Goal: Task Accomplishment & Management: Manage account settings

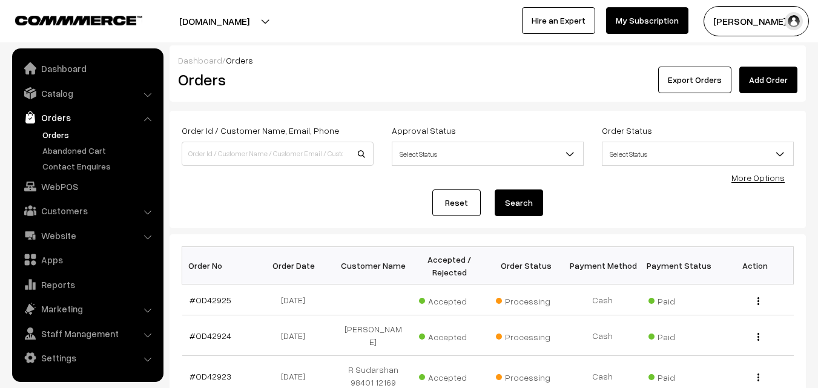
click at [62, 130] on link "Orders" at bounding box center [99, 134] width 120 height 13
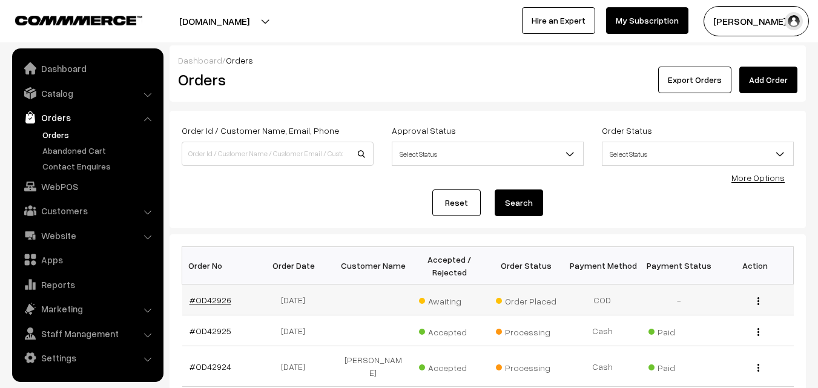
click at [210, 300] on link "#OD42926" at bounding box center [211, 300] width 42 height 10
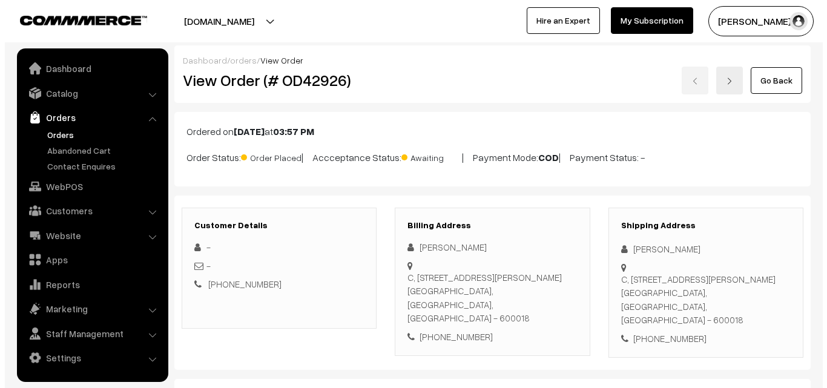
scroll to position [545, 0]
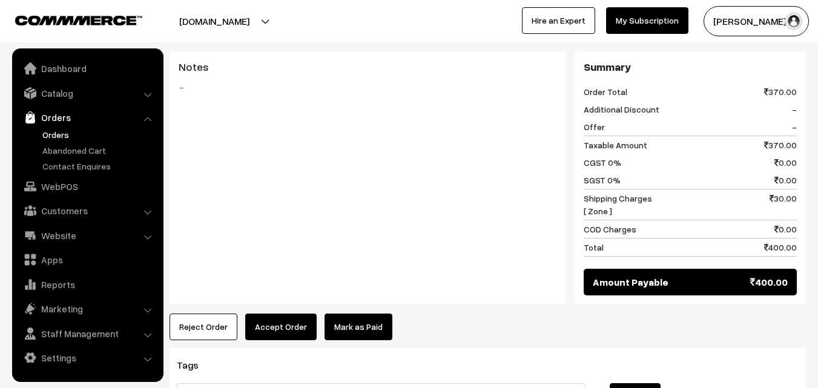
click at [260, 314] on button "Accept Order" at bounding box center [280, 327] width 71 height 27
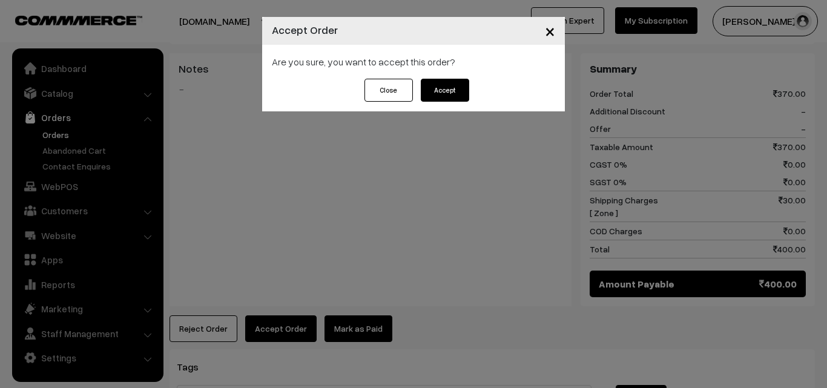
click at [449, 89] on button "Accept" at bounding box center [445, 90] width 48 height 23
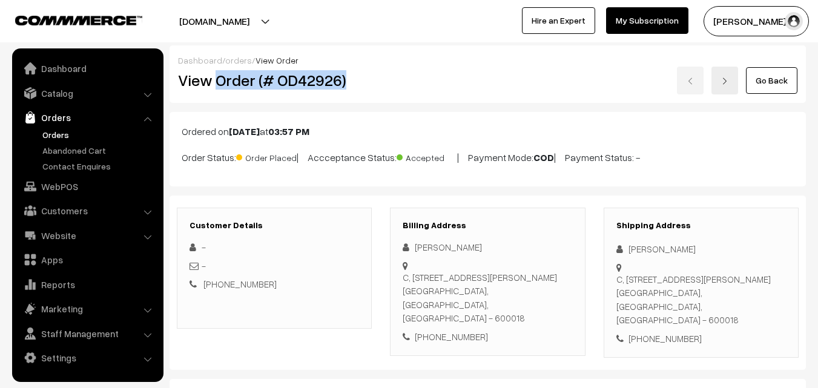
copy h2 "Order (# OD42926)"
drag, startPoint x: 220, startPoint y: 76, endPoint x: 371, endPoint y: 100, distance: 153.2
click at [353, 75] on h2 "View Order (# OD42926)" at bounding box center [275, 80] width 194 height 19
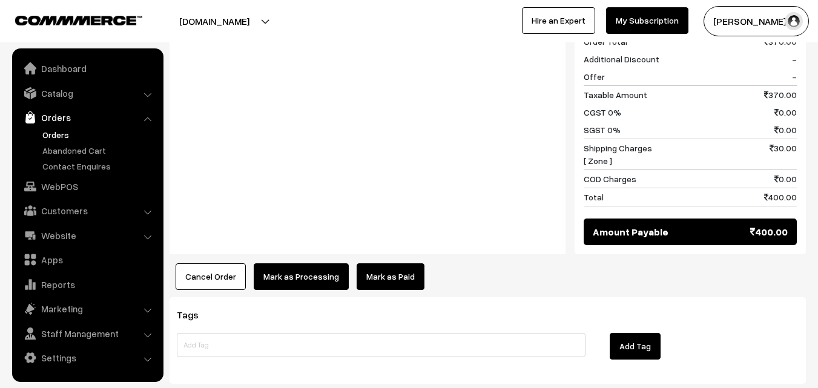
scroll to position [606, 0]
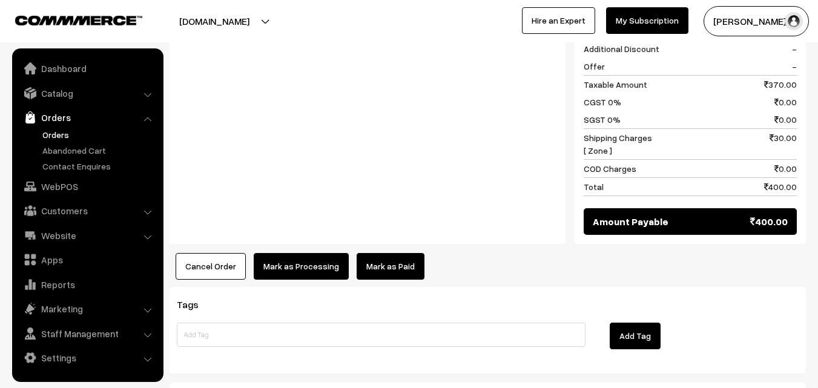
click at [302, 253] on button "Mark as Processing" at bounding box center [301, 266] width 95 height 27
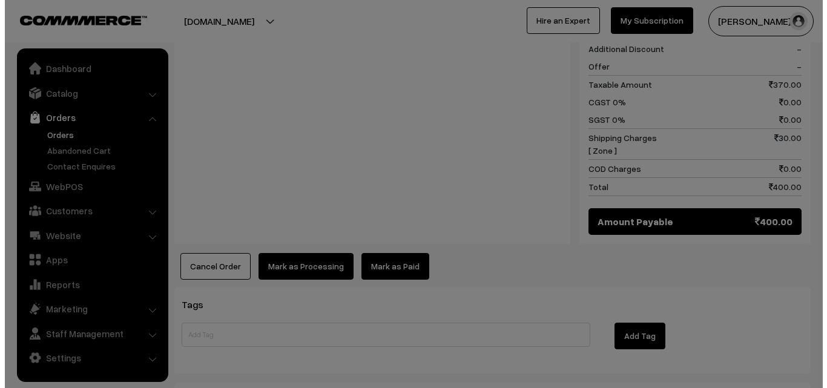
scroll to position [608, 0]
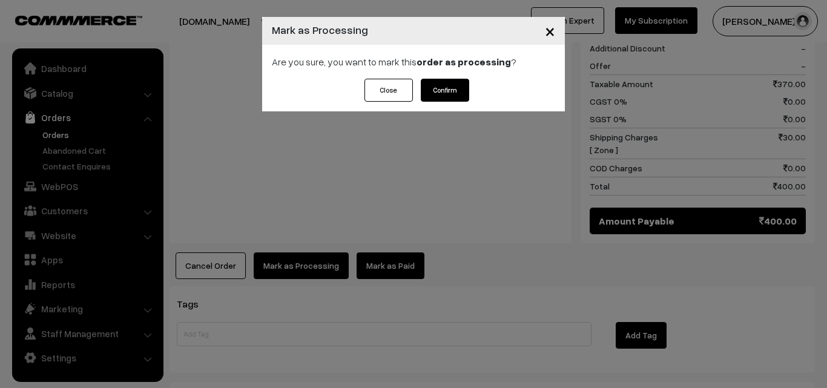
click at [448, 92] on button "Confirm" at bounding box center [445, 90] width 48 height 23
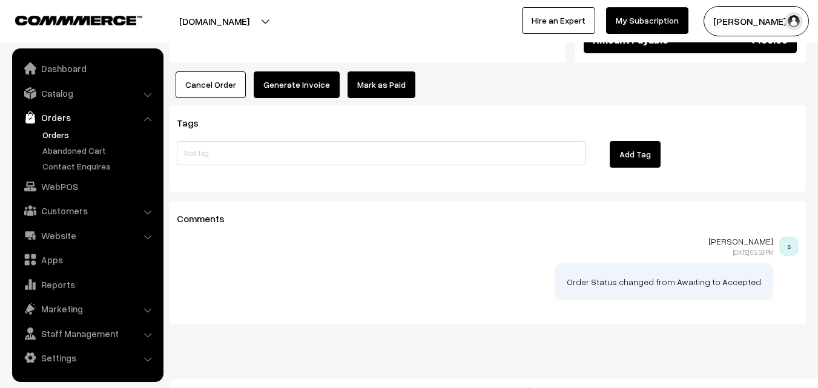
click at [299, 74] on button "Generate Invoice" at bounding box center [297, 84] width 86 height 27
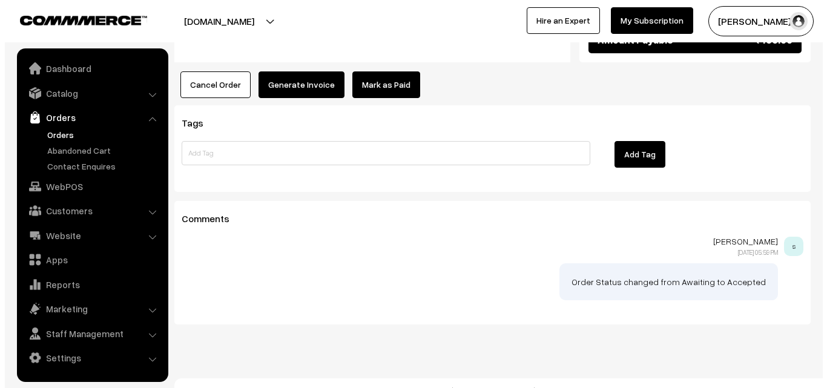
scroll to position [789, 0]
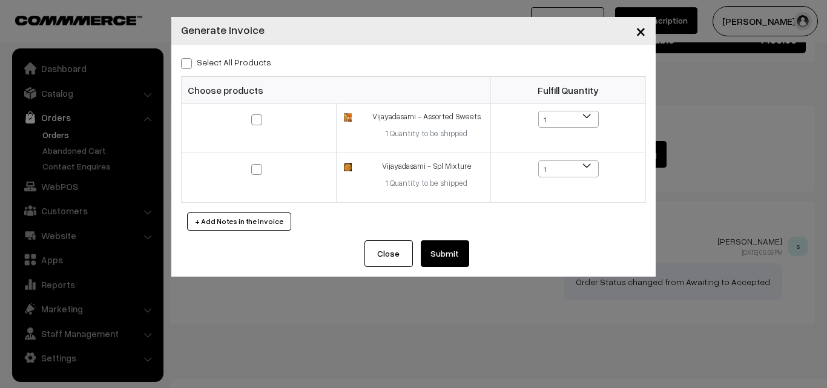
click at [251, 63] on label "Select All Products" at bounding box center [226, 62] width 90 height 13
click at [189, 63] on input "Select All Products" at bounding box center [185, 62] width 8 height 8
checkbox input "true"
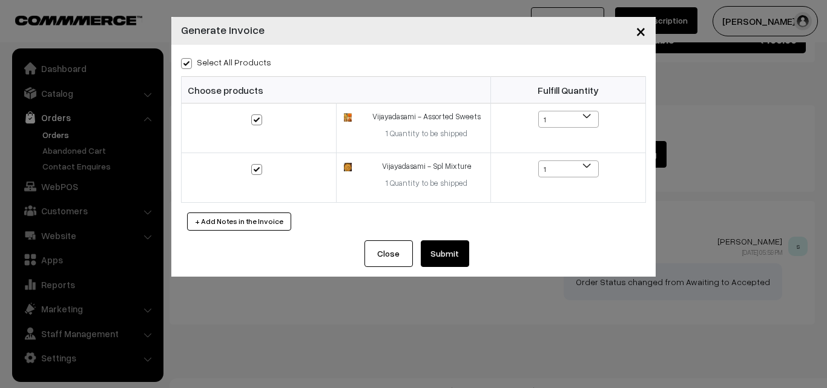
click at [451, 262] on button "Submit" at bounding box center [445, 253] width 48 height 27
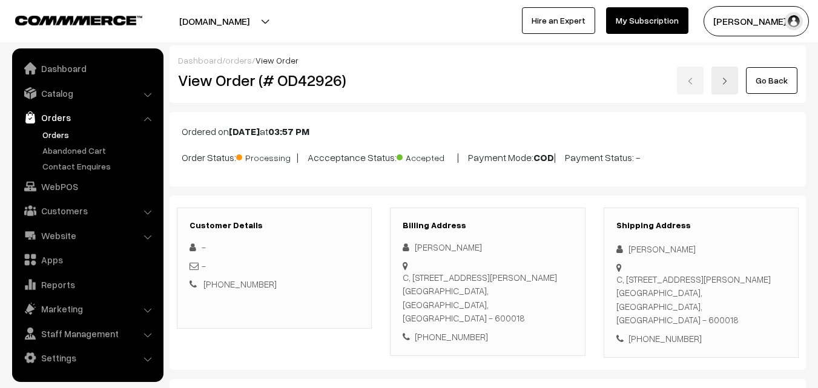
scroll to position [787, 0]
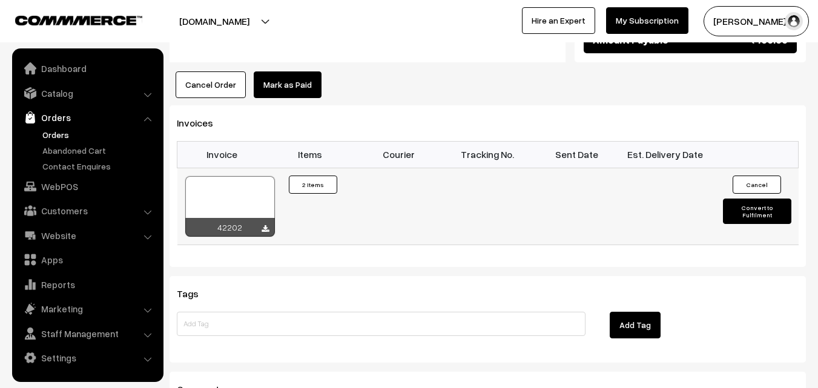
click at [240, 177] on div at bounding box center [230, 206] width 90 height 61
click at [55, 131] on link "Orders" at bounding box center [99, 134] width 120 height 13
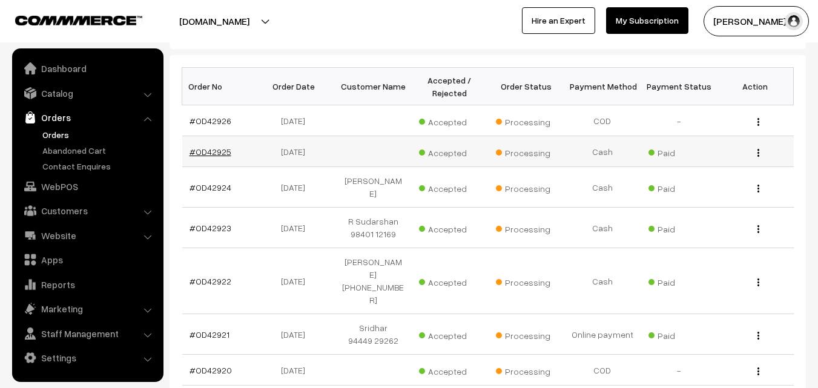
scroll to position [182, 0]
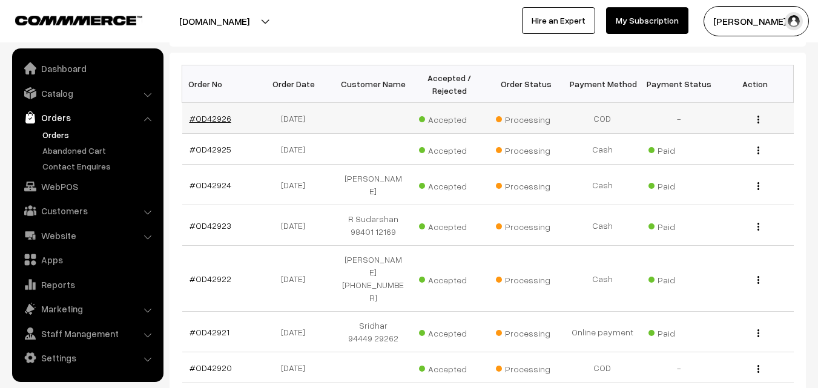
click at [213, 115] on link "#OD42926" at bounding box center [211, 118] width 42 height 10
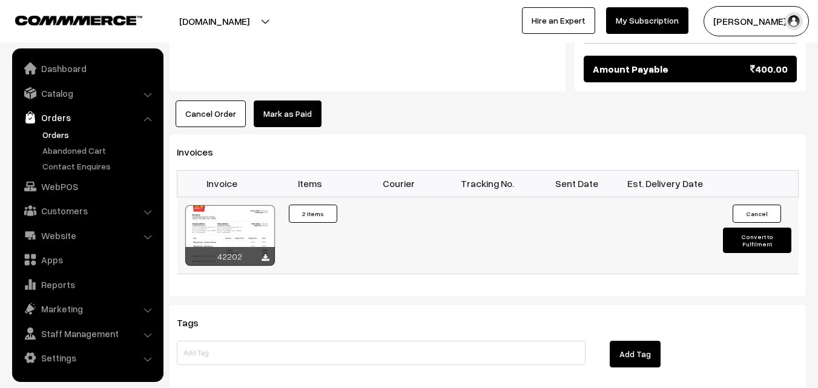
scroll to position [787, 0]
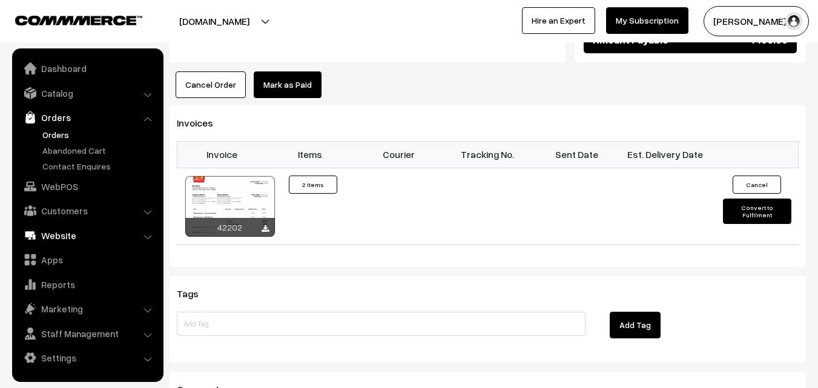
drag, startPoint x: 68, startPoint y: 184, endPoint x: 59, endPoint y: 185, distance: 9.3
click at [68, 184] on link "WebPOS" at bounding box center [87, 187] width 144 height 22
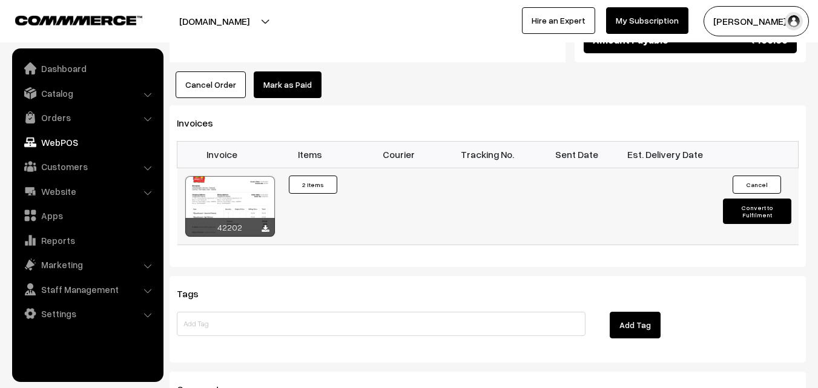
click at [225, 179] on div at bounding box center [230, 206] width 90 height 61
click at [65, 145] on link "WebPOS" at bounding box center [87, 142] width 144 height 22
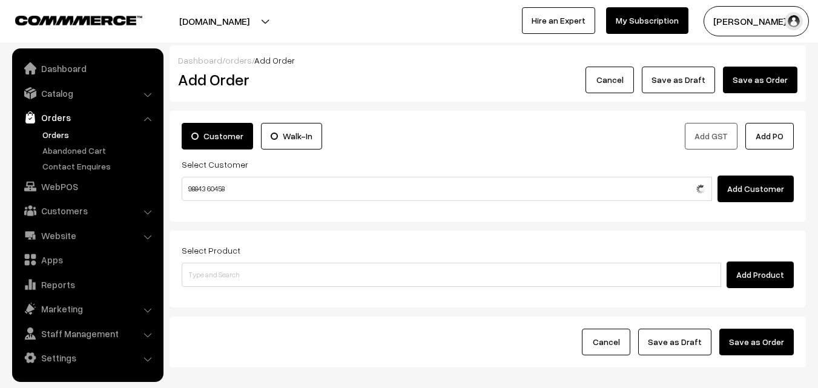
click at [206, 187] on input "98843 60458" at bounding box center [447, 189] width 531 height 24
click at [208, 187] on input "98843 60458" at bounding box center [447, 189] width 531 height 24
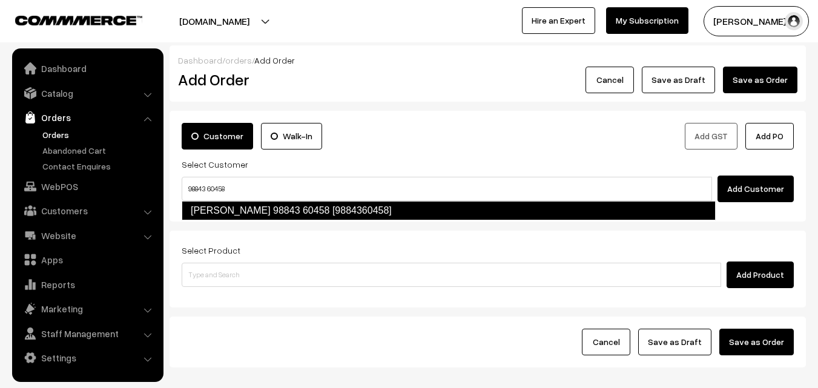
click at [214, 210] on link "Padma Jayaram 98843 60458 [9884360458]" at bounding box center [449, 210] width 534 height 19
type input "98843 60458"
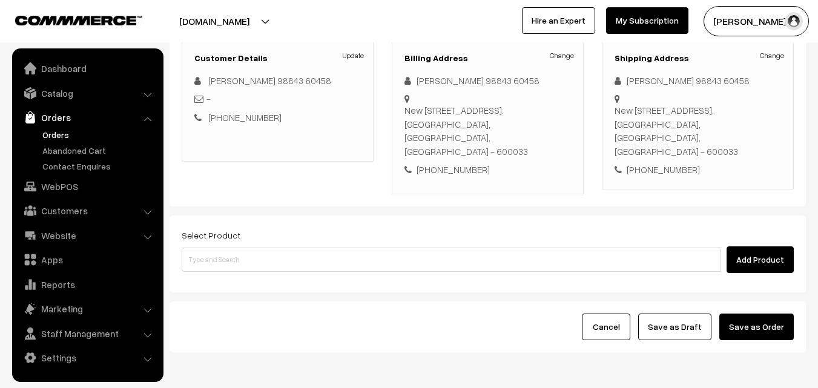
scroll to position [207, 0]
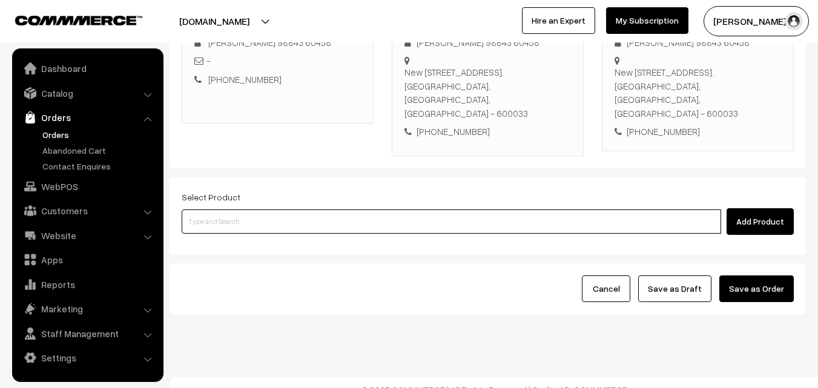
click at [306, 212] on input at bounding box center [452, 222] width 540 height 24
click at [296, 211] on input at bounding box center [452, 222] width 540 height 24
click at [295, 211] on input at bounding box center [452, 222] width 540 height 24
click at [320, 210] on input at bounding box center [452, 222] width 540 height 24
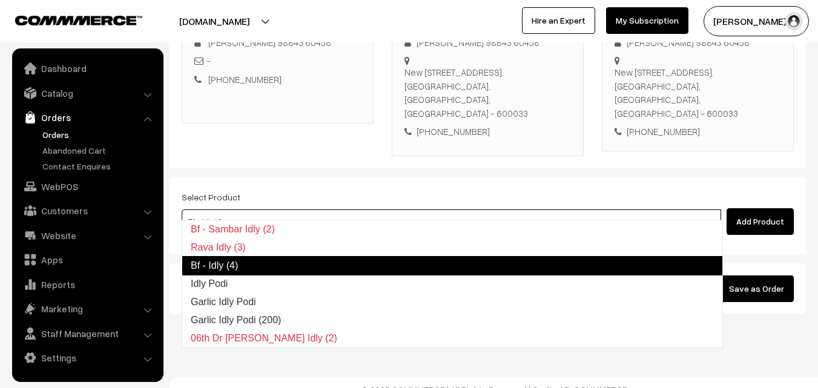
type input "Idly Podi"
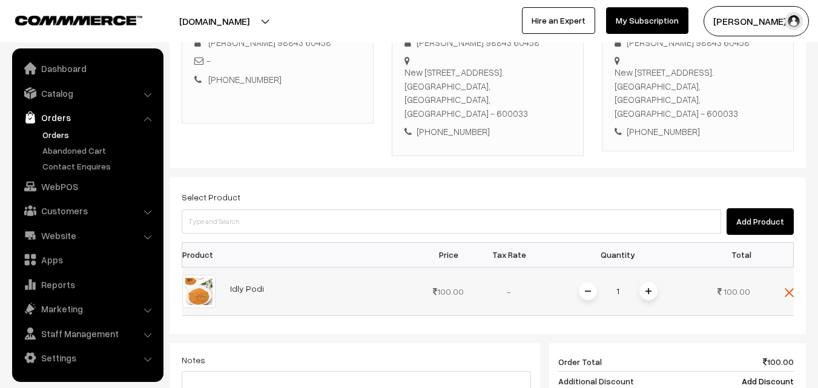
click at [644, 281] on div "1" at bounding box center [618, 291] width 91 height 21
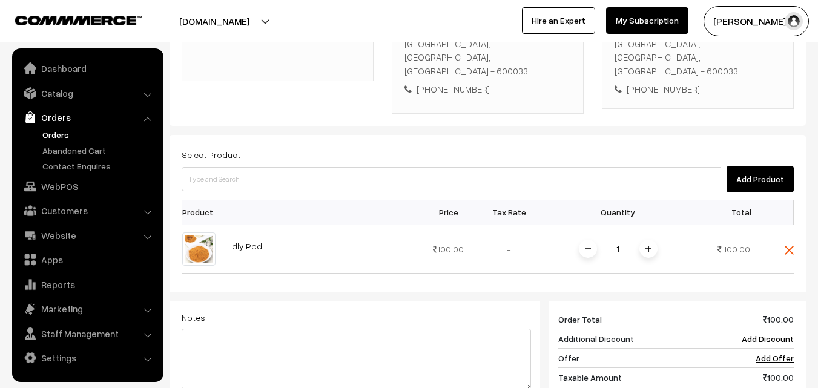
scroll to position [389, 0]
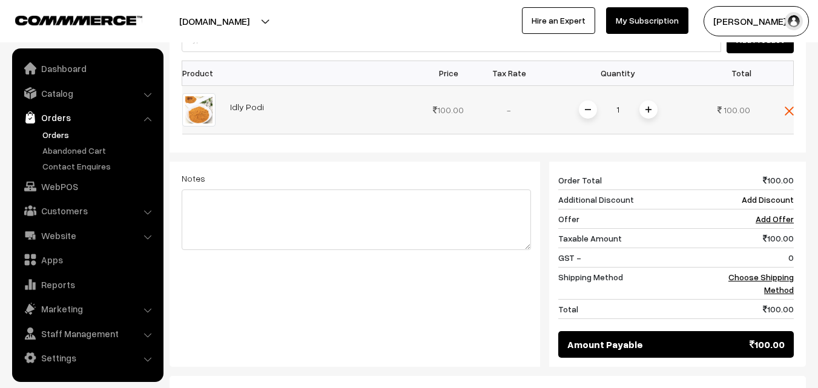
click at [647, 107] on img at bounding box center [649, 110] width 6 height 6
click at [776, 272] on link "Choose Shipping Method" at bounding box center [761, 283] width 65 height 23
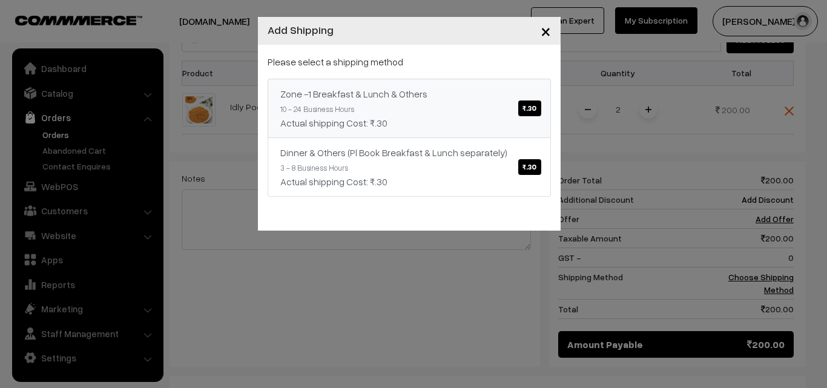
click at [442, 99] on div "Zone -1 Breakfast & Lunch & Others ₹.30" at bounding box center [409, 94] width 258 height 15
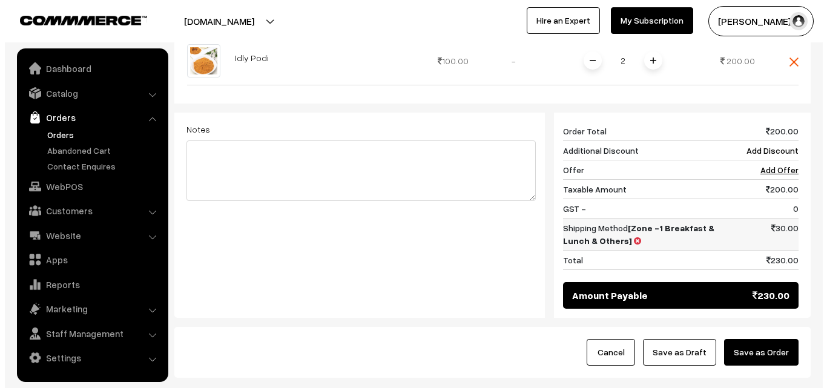
scroll to position [441, 0]
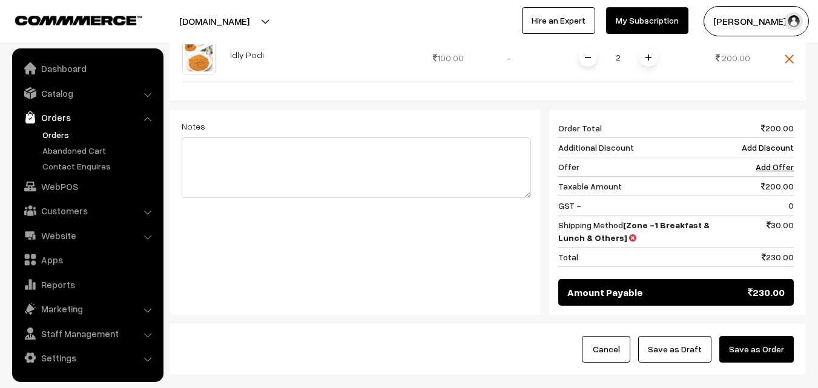
drag, startPoint x: 763, startPoint y: 334, endPoint x: 735, endPoint y: 329, distance: 28.3
click at [764, 336] on button "Save as Order" at bounding box center [757, 349] width 74 height 27
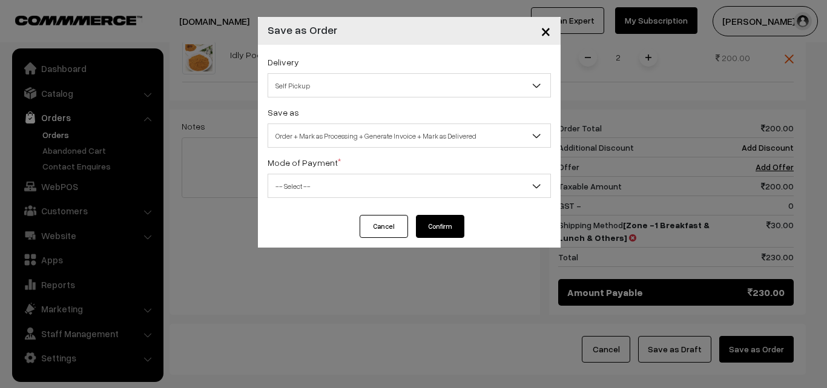
click at [349, 131] on span "Order + Mark as Processing + Generate Invoice + Mark as Delivered" at bounding box center [409, 135] width 282 height 21
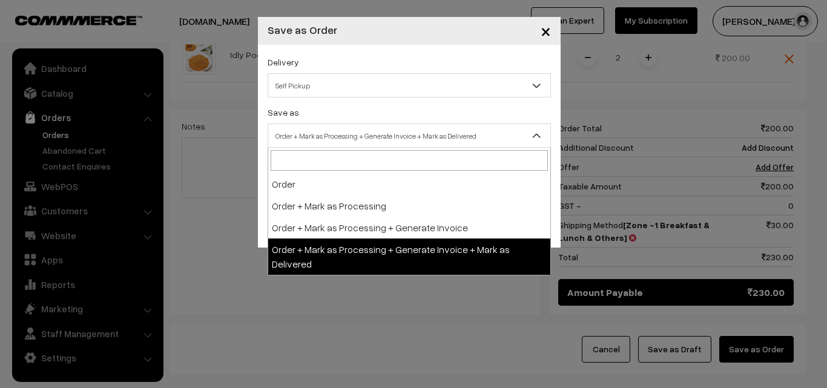
select select "3"
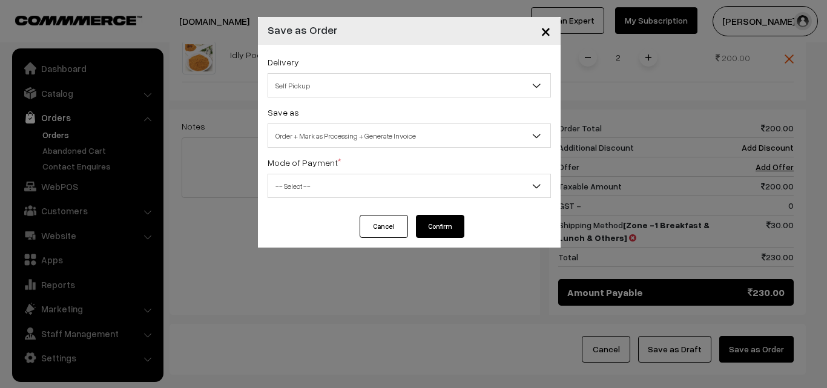
click at [311, 199] on div "Delivery Self Pickup Zone -1 Breakfast & Lunch & Others (₹30) (10 - 24 Business…" at bounding box center [409, 130] width 303 height 170
click at [316, 181] on span "-- Select --" at bounding box center [409, 186] width 282 height 21
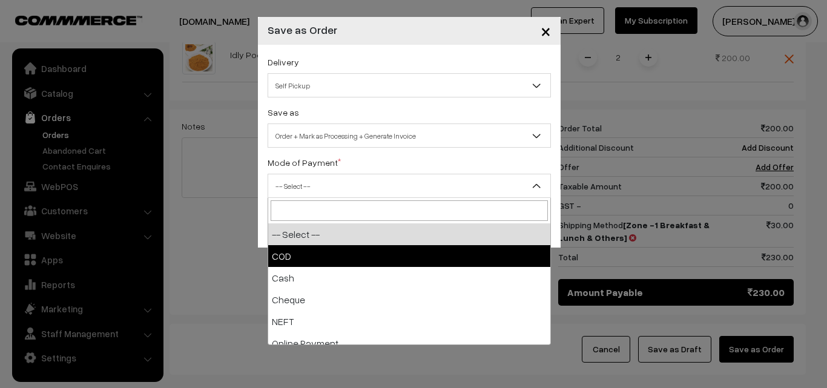
select select "1"
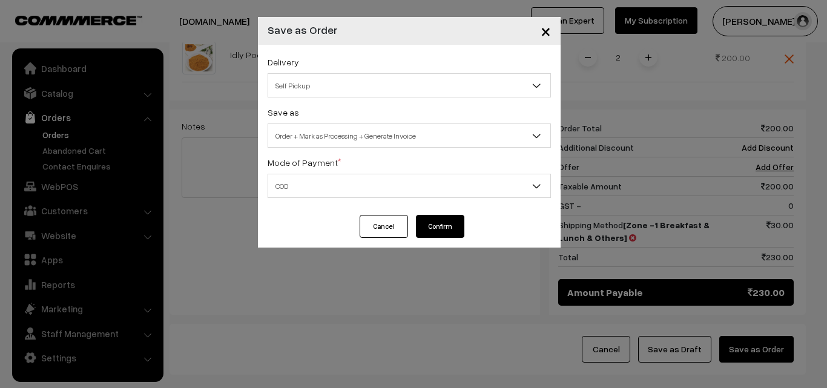
click at [447, 227] on button "Confirm" at bounding box center [440, 226] width 48 height 23
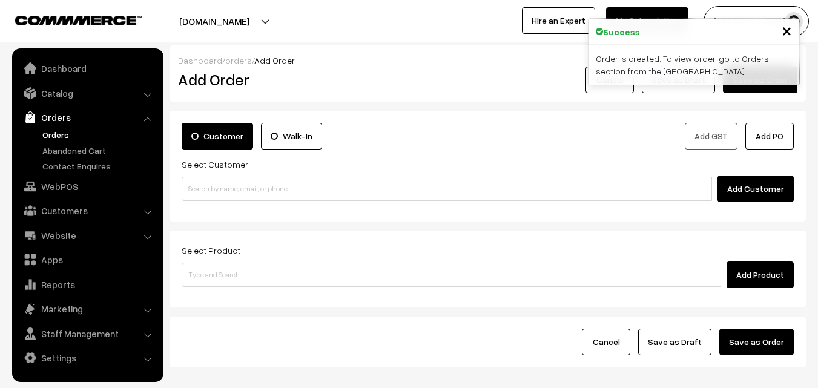
click at [57, 133] on link "Orders" at bounding box center [99, 134] width 120 height 13
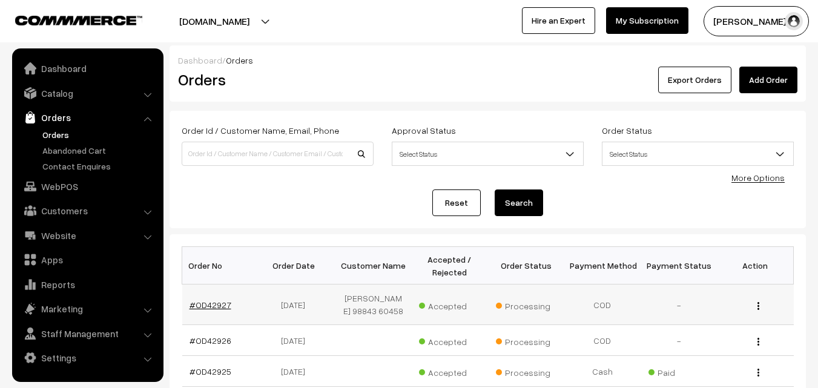
click at [211, 303] on link "#OD42927" at bounding box center [211, 305] width 42 height 10
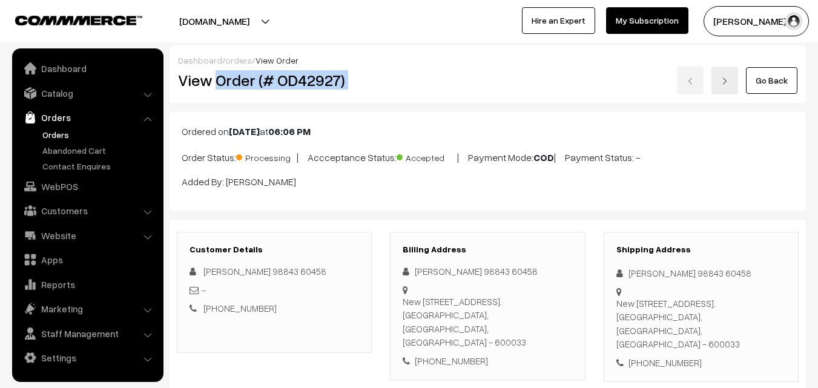
drag, startPoint x: 0, startPoint y: 0, endPoint x: 460, endPoint y: 78, distance: 466.2
click at [463, 78] on div "View Order (# OD42927) Go Back" at bounding box center [488, 81] width 638 height 28
copy div "Order (# OD42927)"
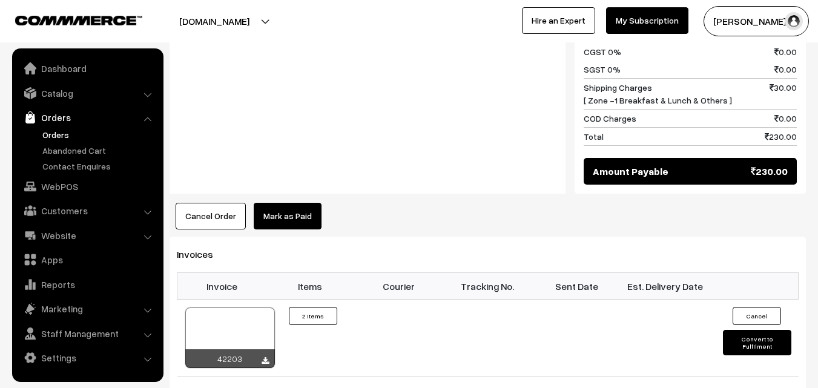
scroll to position [606, 0]
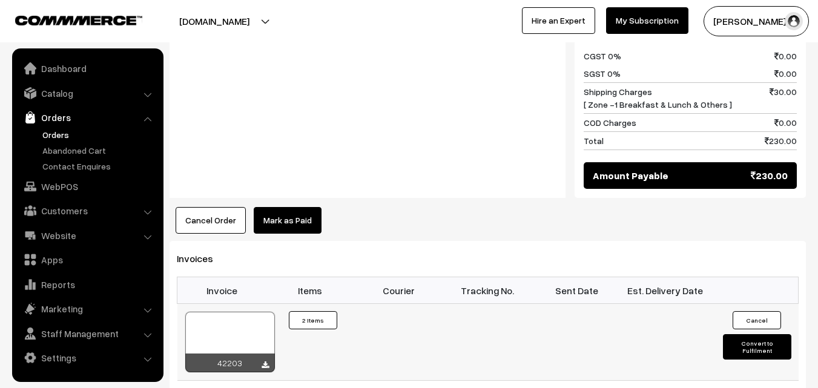
click at [256, 316] on div at bounding box center [230, 342] width 90 height 61
click at [52, 185] on link "WebPOS" at bounding box center [87, 187] width 144 height 22
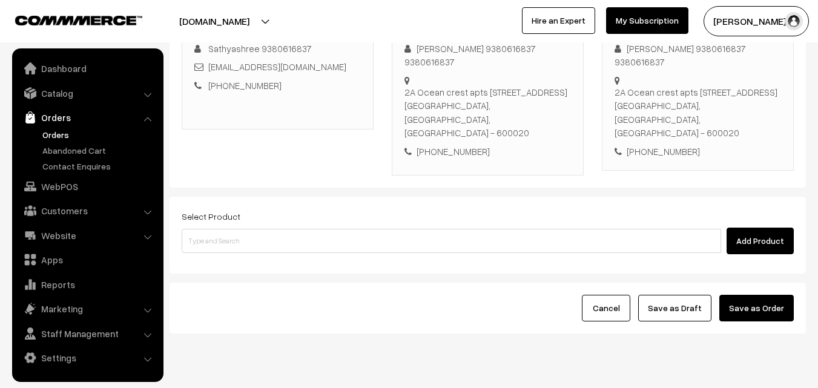
scroll to position [207, 0]
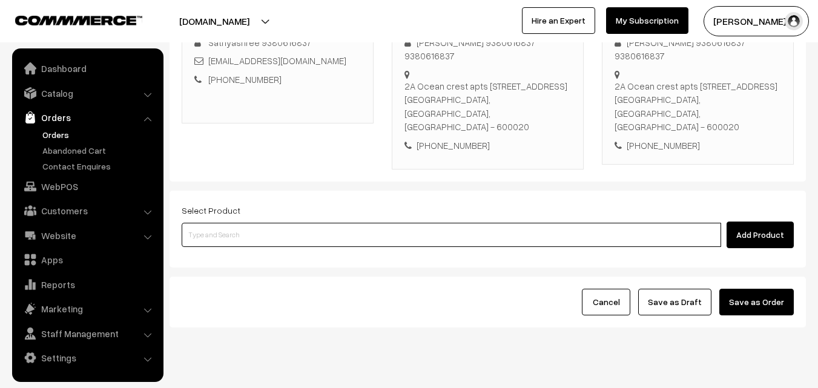
click at [448, 223] on input at bounding box center [452, 235] width 540 height 24
click at [283, 223] on input at bounding box center [452, 235] width 540 height 24
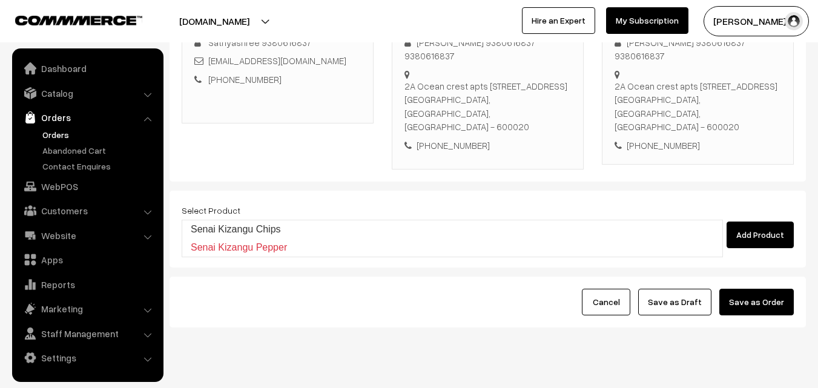
type input "Senai Kizangu Chips"
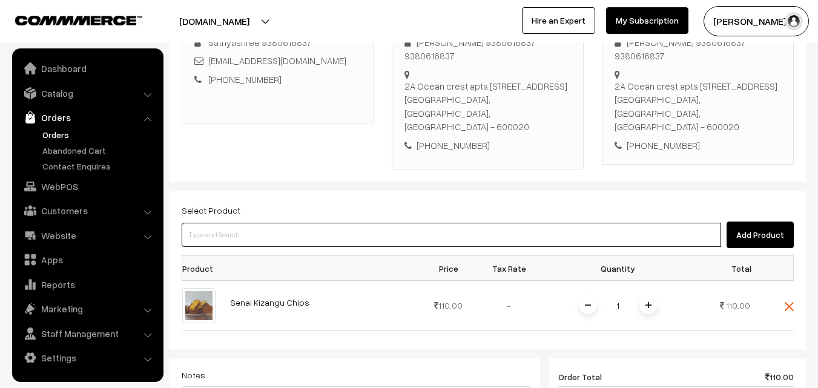
click at [218, 223] on input at bounding box center [452, 235] width 540 height 24
click at [336, 223] on input at bounding box center [452, 235] width 540 height 24
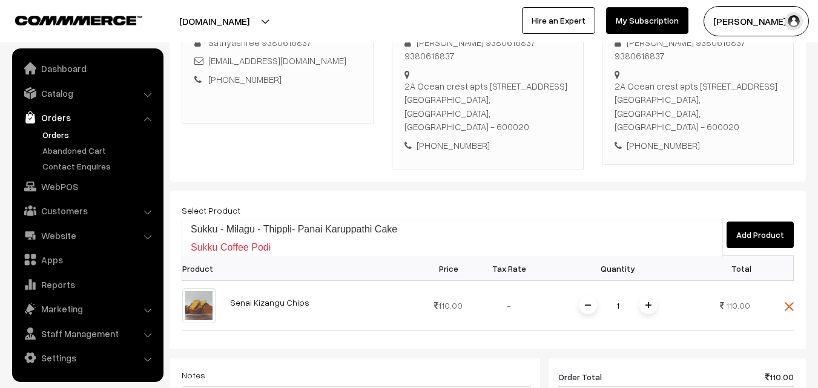
type input "Sukku - Milagu - Thippli- Panai Karuppathi Cake"
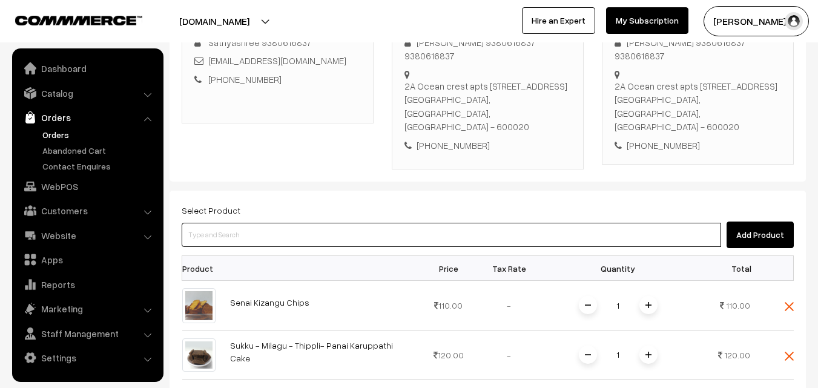
click at [336, 223] on input at bounding box center [452, 235] width 540 height 24
click at [300, 223] on input at bounding box center [452, 235] width 540 height 24
click at [285, 223] on input at bounding box center [452, 235] width 540 height 24
type input "Mullu Murukku"
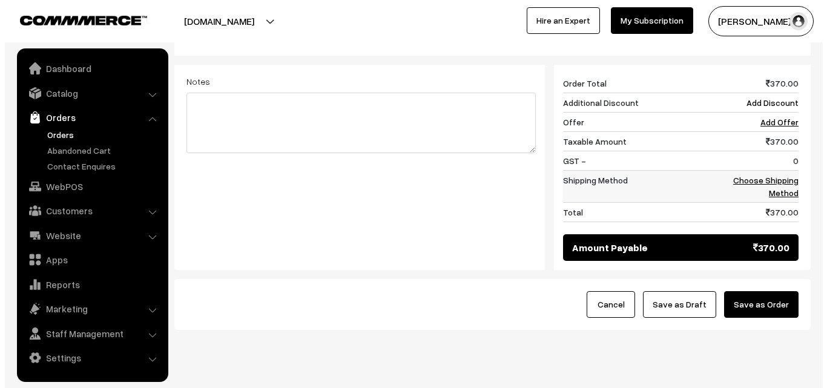
scroll to position [600, 0]
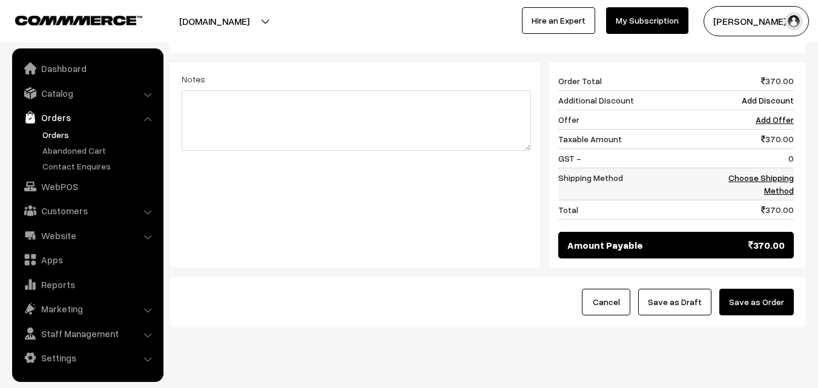
click at [776, 173] on link "Choose Shipping Method" at bounding box center [761, 184] width 65 height 23
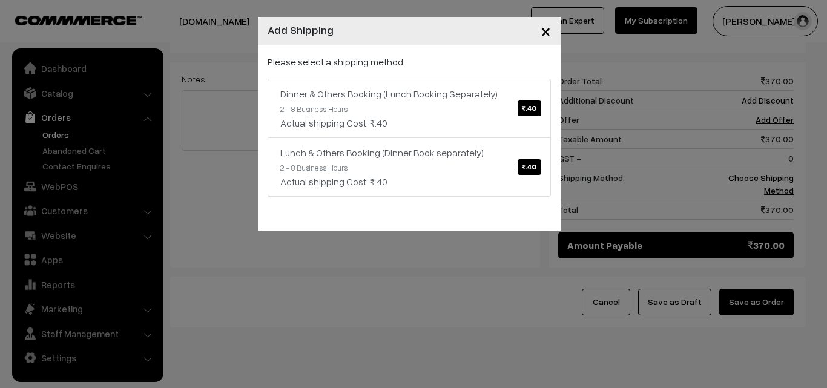
click at [419, 71] on div "Please select a shipping method Dinner & Others Booking (Lunch Booking Separate…" at bounding box center [409, 126] width 283 height 142
click at [431, 106] on link "Dinner & Others Booking (Lunch Booking Separately) ₹.40 2 - 8 Business Hours Ac…" at bounding box center [409, 108] width 283 height 59
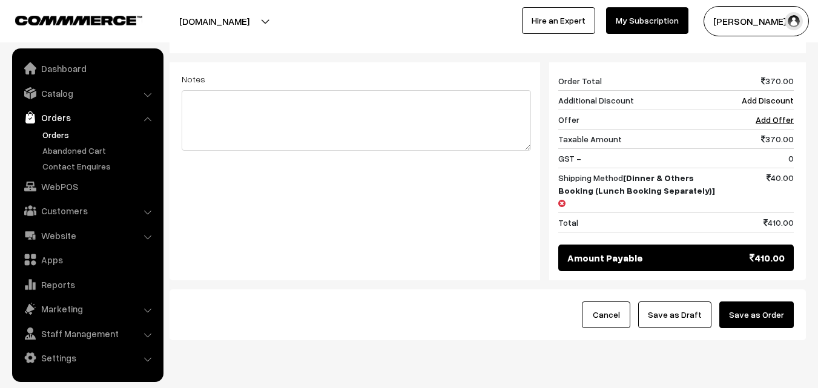
click at [752, 302] on button "Save as Order" at bounding box center [757, 315] width 74 height 27
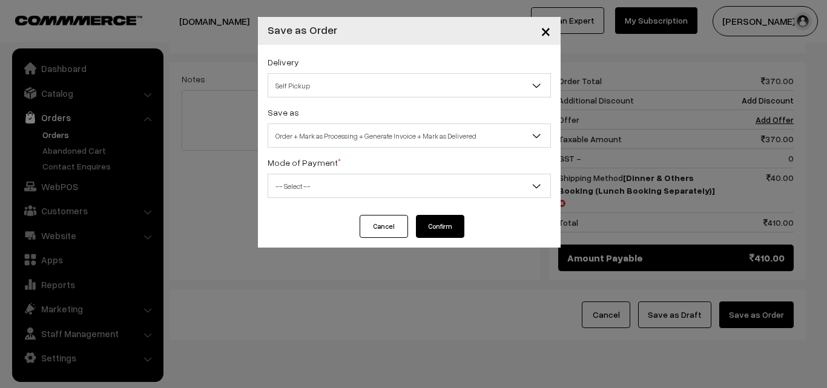
click at [367, 228] on button "Cancel" at bounding box center [384, 226] width 48 height 23
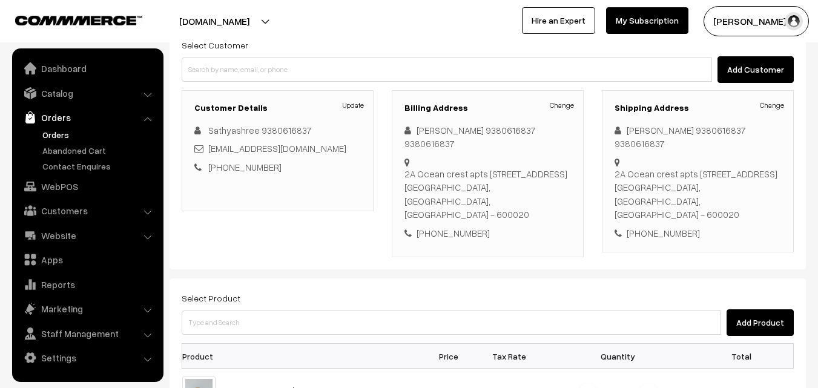
scroll to position [116, 0]
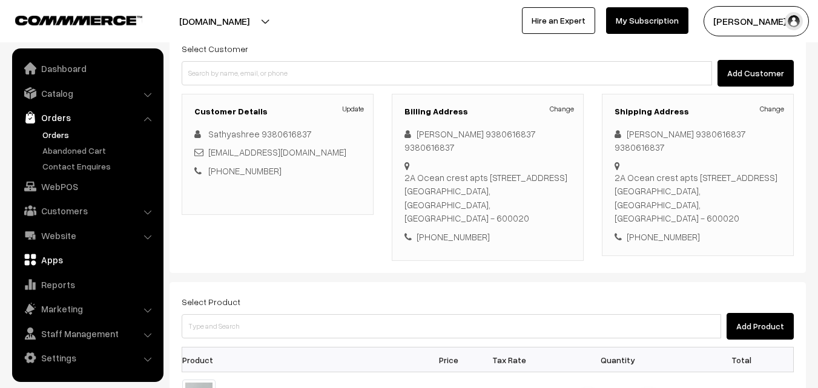
drag, startPoint x: 61, startPoint y: 187, endPoint x: 79, endPoint y: 206, distance: 26.6
click at [61, 186] on link "WebPOS" at bounding box center [87, 187] width 144 height 22
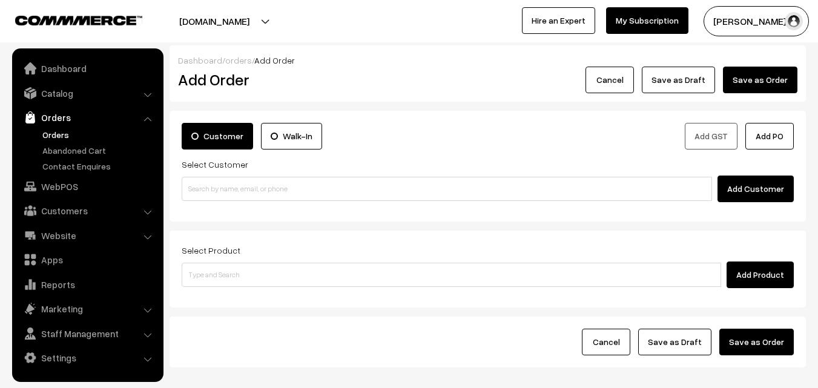
click at [228, 176] on div "Add Customer" at bounding box center [488, 189] width 612 height 27
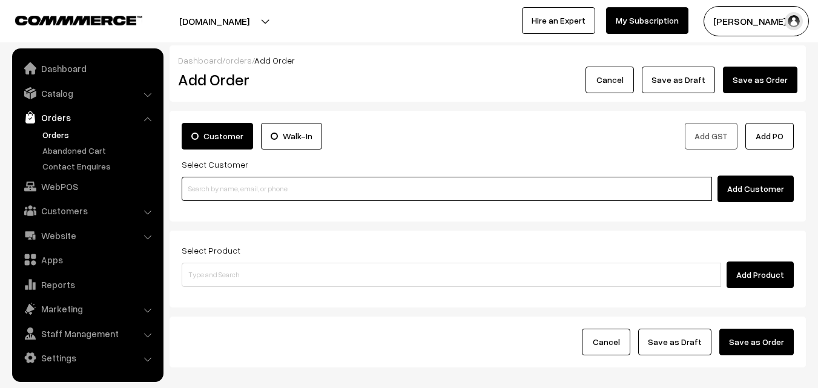
click at [223, 187] on input at bounding box center [447, 189] width 531 height 24
paste input "98921 00386"
click at [215, 188] on input "98921 00386" at bounding box center [447, 189] width 531 height 24
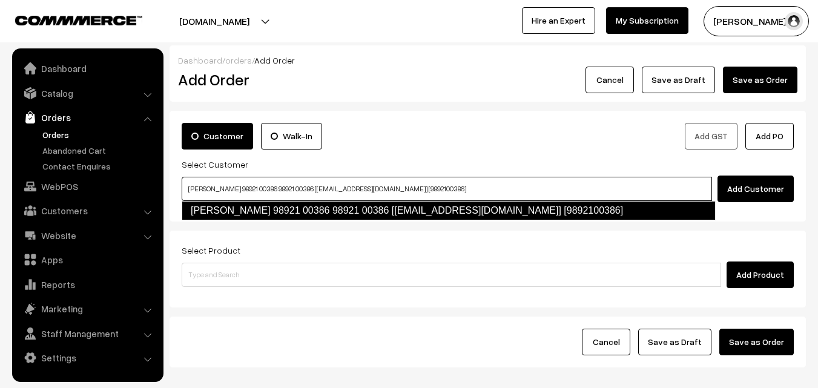
type input "Vijayaraghavan 98921 00386 98921 00386‬ [test884@gmail.com] [9892100386]"
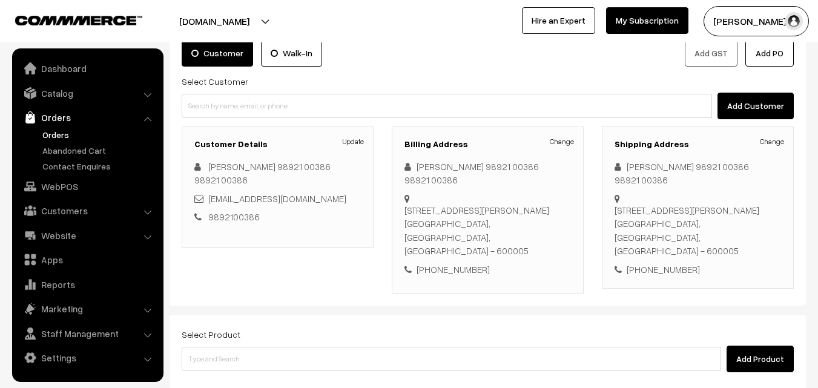
scroll to position [221, 0]
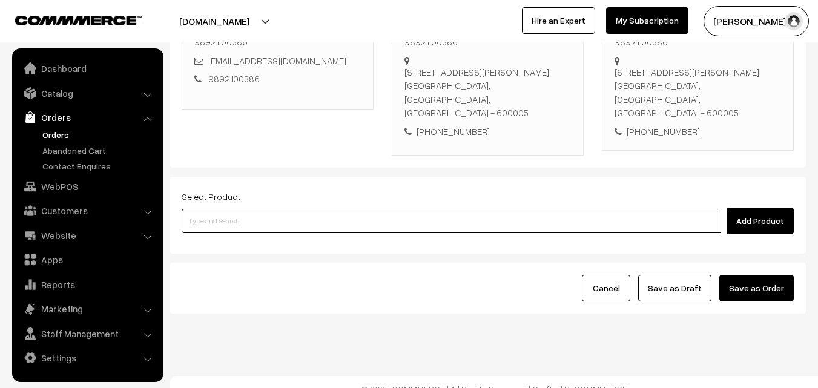
click at [345, 211] on input at bounding box center [452, 221] width 540 height 24
click at [248, 219] on input at bounding box center [452, 221] width 540 height 24
paste input "25th Without Rice..."
type input "25th Without Rice..."
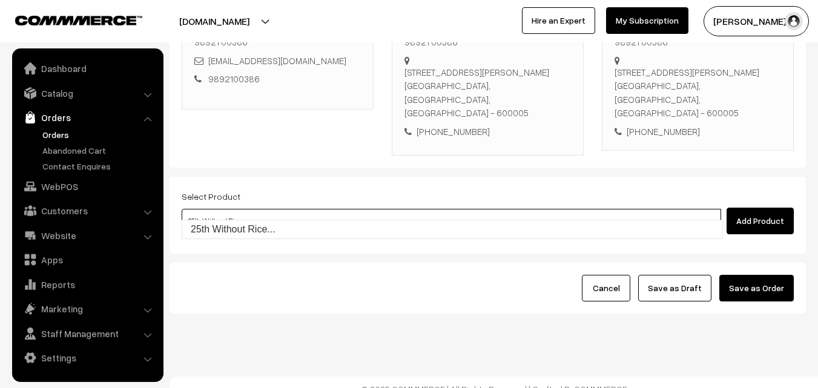
click at [240, 221] on link "25th Without Rice..." at bounding box center [452, 229] width 540 height 18
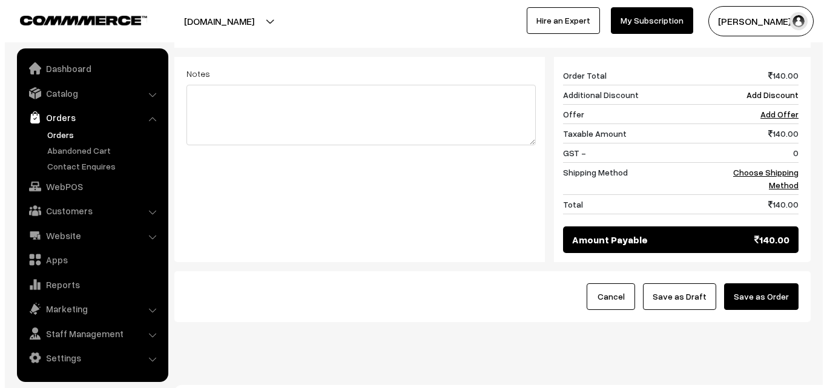
scroll to position [515, 0]
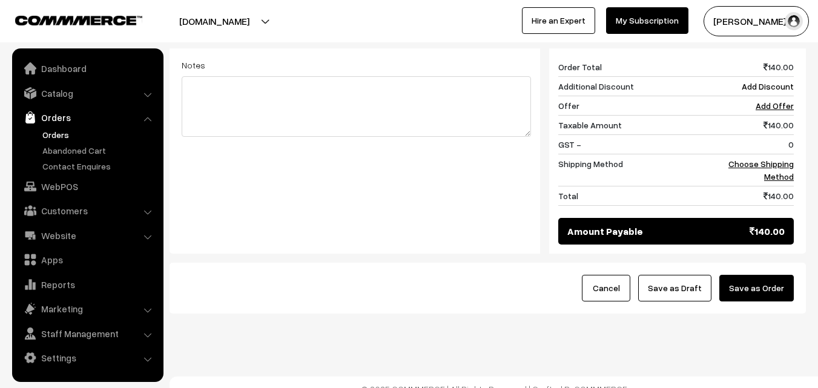
click at [800, 144] on div "140 Order Total 140.00 Additional Discount Add Discount Offer Add Offer Taxable…" at bounding box center [671, 150] width 263 height 205
click at [789, 159] on link "Choose Shipping Method" at bounding box center [761, 170] width 65 height 23
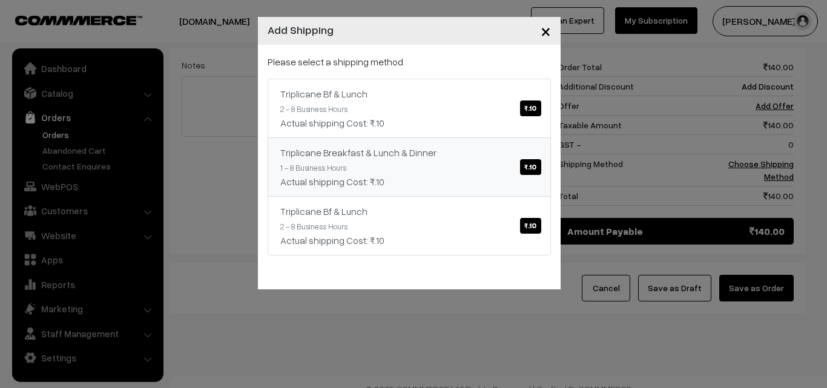
click at [483, 134] on link "Triplicane Bf & Lunch ₹.10 2 - 8 Business Hours Actual shipping Cost: ₹.10" at bounding box center [409, 108] width 283 height 59
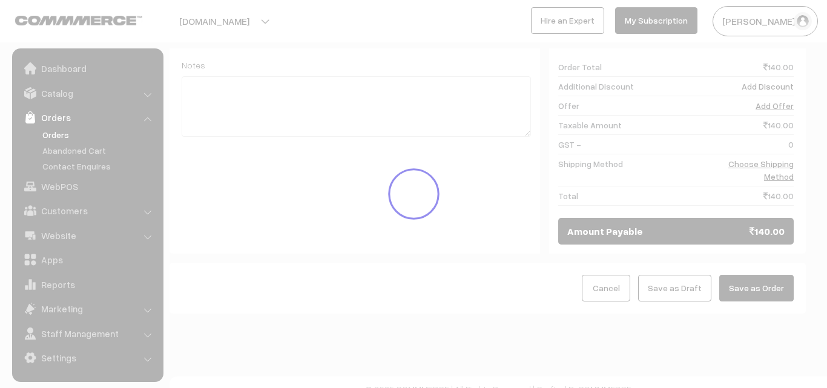
scroll to position [503, 0]
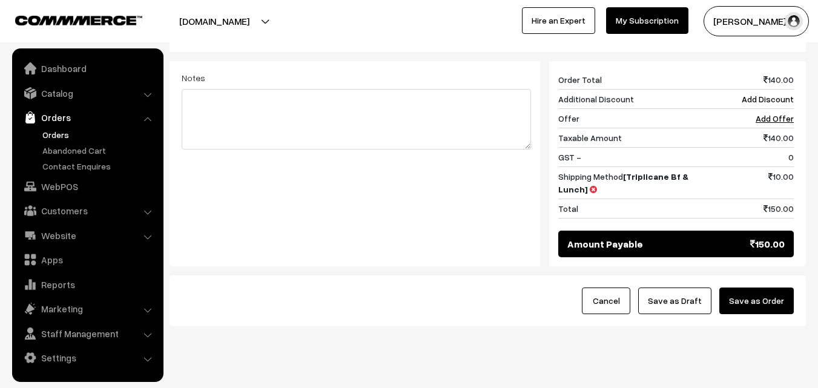
click at [730, 288] on button "Save as Order" at bounding box center [757, 301] width 74 height 27
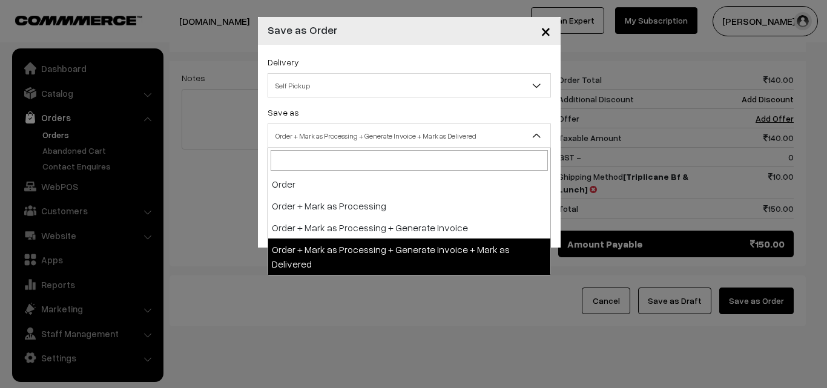
click at [299, 138] on span "Order + Mark as Processing + Generate Invoice + Mark as Delivered" at bounding box center [409, 135] width 282 height 21
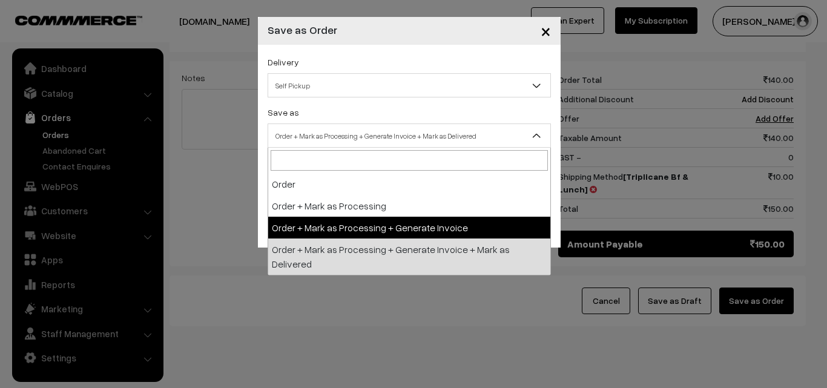
drag, startPoint x: 303, startPoint y: 228, endPoint x: 302, endPoint y: 216, distance: 12.8
select select "3"
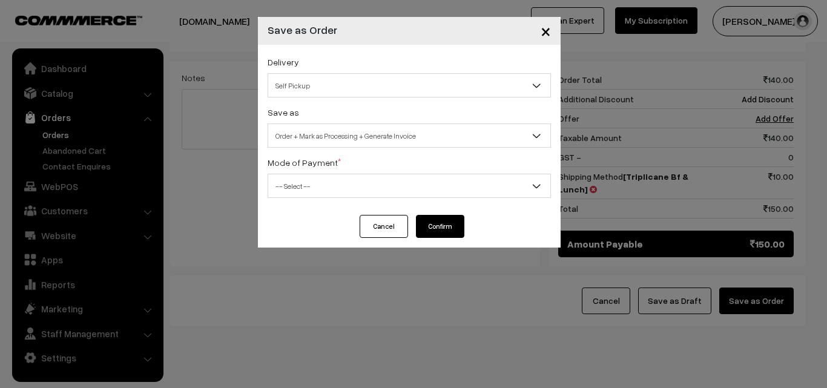
click at [300, 191] on span "-- Select --" at bounding box center [409, 186] width 282 height 21
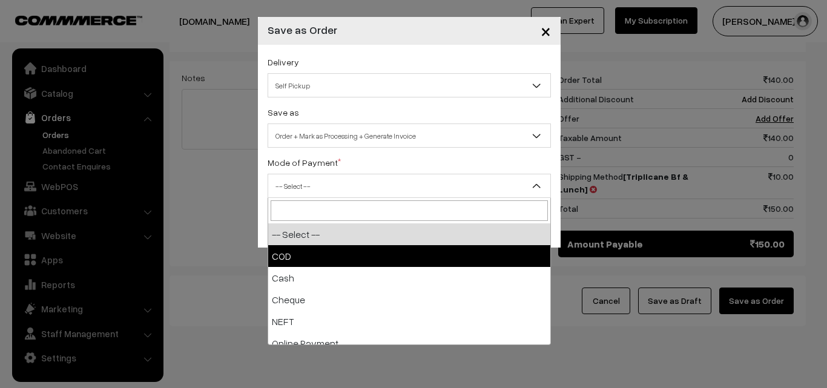
select select "1"
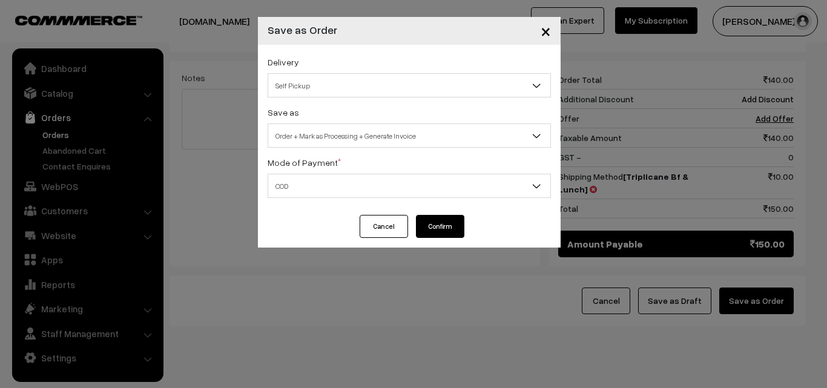
click at [457, 225] on button "Confirm" at bounding box center [440, 226] width 48 height 23
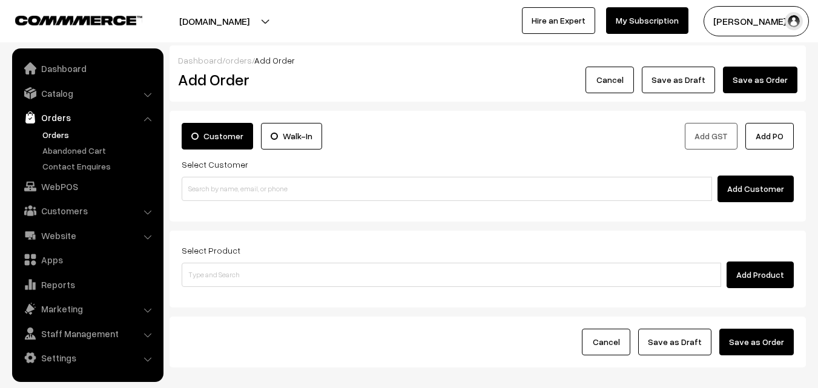
click at [60, 133] on link "Orders" at bounding box center [99, 134] width 120 height 13
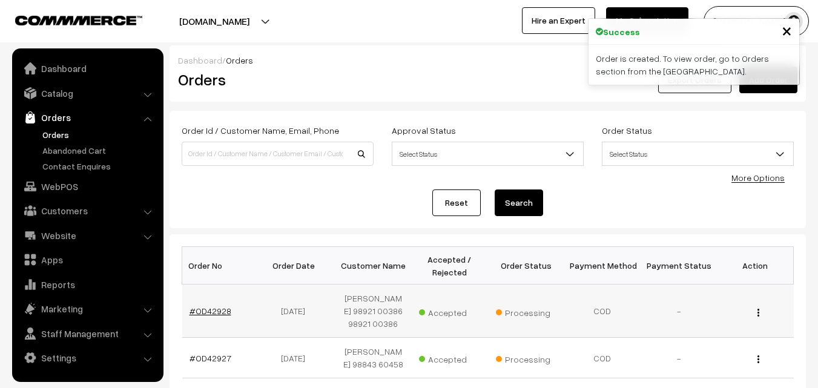
click at [211, 306] on link "#OD42928" at bounding box center [211, 311] width 42 height 10
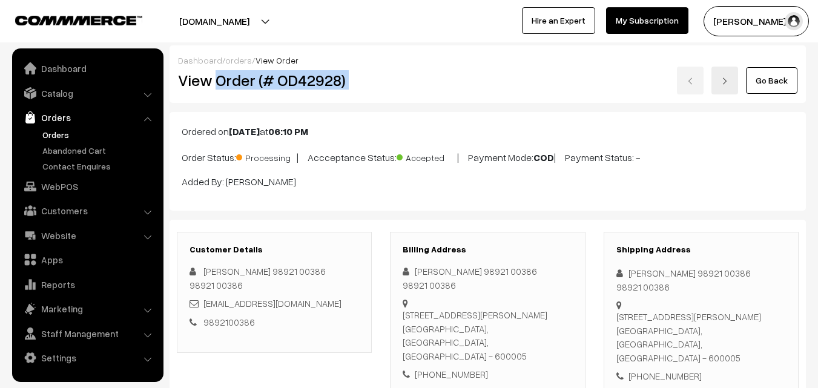
drag, startPoint x: 215, startPoint y: 85, endPoint x: 386, endPoint y: 104, distance: 172.4
click at [394, 84] on div "View Order (# OD42928) Go Back" at bounding box center [488, 81] width 638 height 28
copy div "Order (# OD42928)"
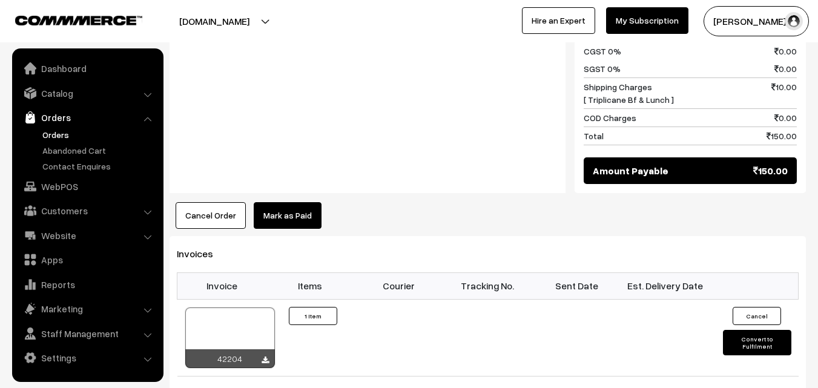
scroll to position [787, 0]
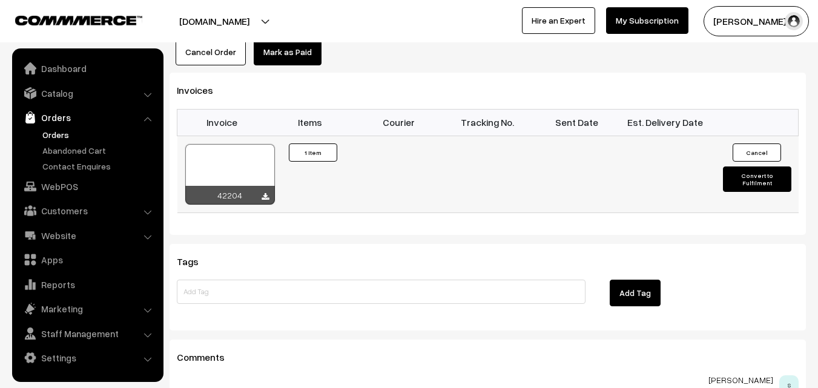
click at [231, 187] on div "42204" at bounding box center [230, 195] width 90 height 19
click at [232, 158] on div at bounding box center [230, 174] width 90 height 61
click at [57, 185] on link "WebPOS" at bounding box center [87, 187] width 144 height 22
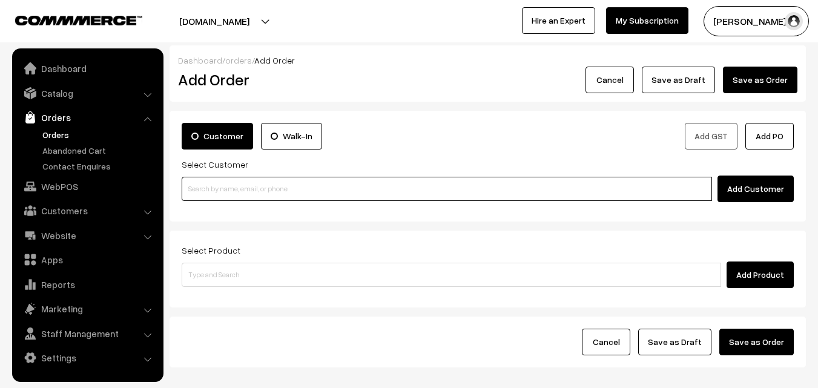
click at [224, 192] on input at bounding box center [447, 189] width 531 height 24
paste input "93806 16837"
click at [213, 188] on input "93806 16837" at bounding box center [447, 189] width 531 height 24
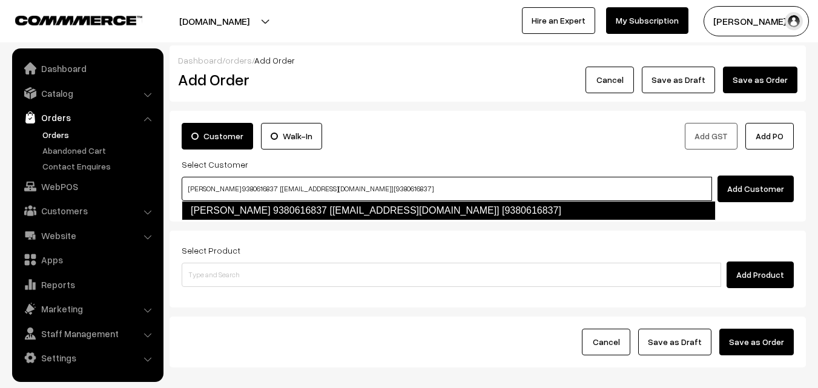
type input "Sathyashree 9380616837 [Anna26@gmail.com] [9380616837]"
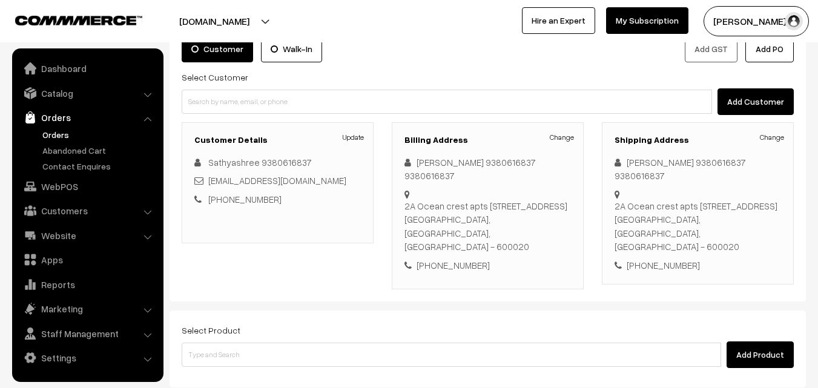
scroll to position [207, 0]
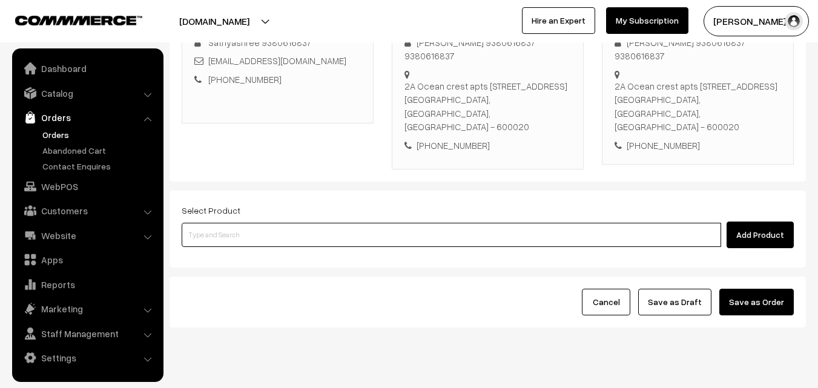
click at [292, 223] on input at bounding box center [452, 235] width 540 height 24
click at [268, 223] on input at bounding box center [452, 235] width 540 height 24
type input "Sukku - Milagu - Thippli- Panai Karuppathi Cake"
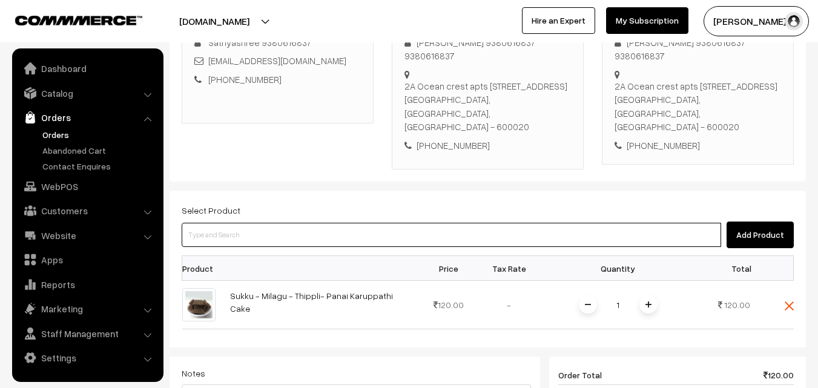
click at [268, 223] on input at bounding box center [452, 235] width 540 height 24
click at [288, 223] on input at bounding box center [452, 235] width 540 height 24
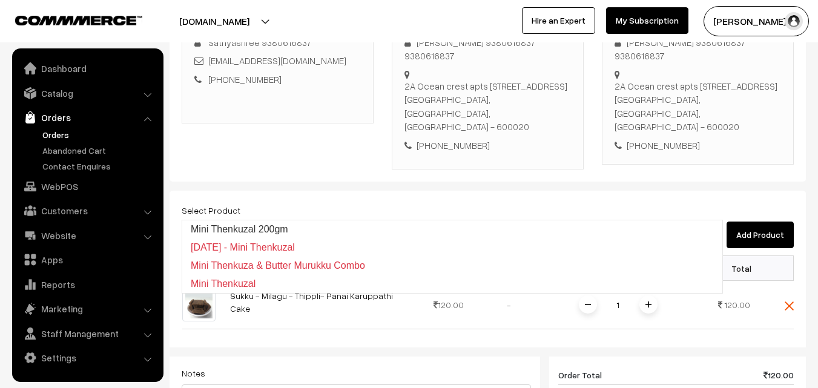
type input "Mini Thenkuzal 200gm"
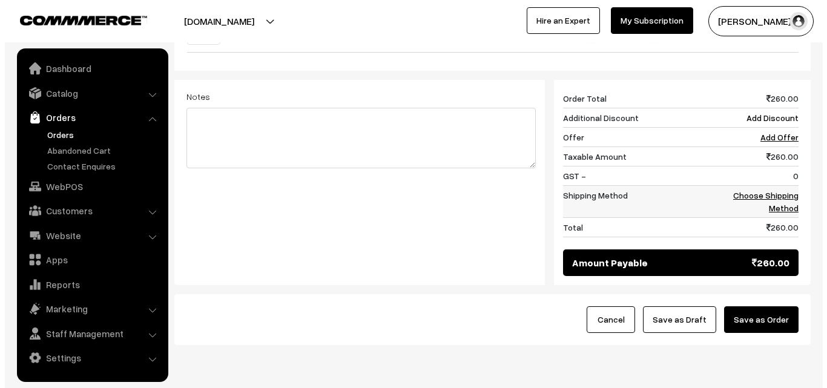
scroll to position [538, 0]
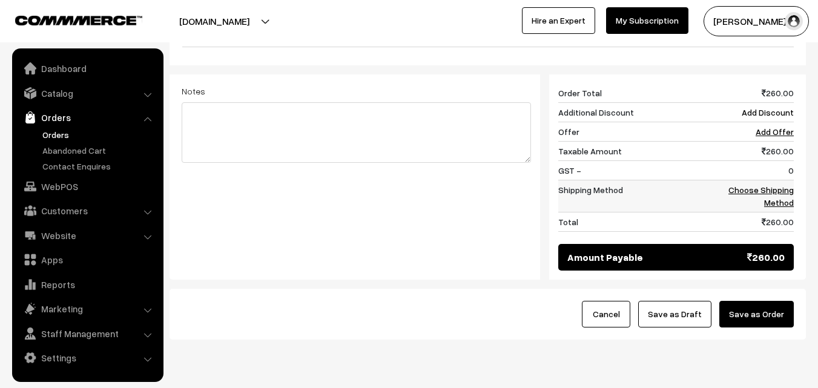
click at [783, 185] on link "Choose Shipping Method" at bounding box center [761, 196] width 65 height 23
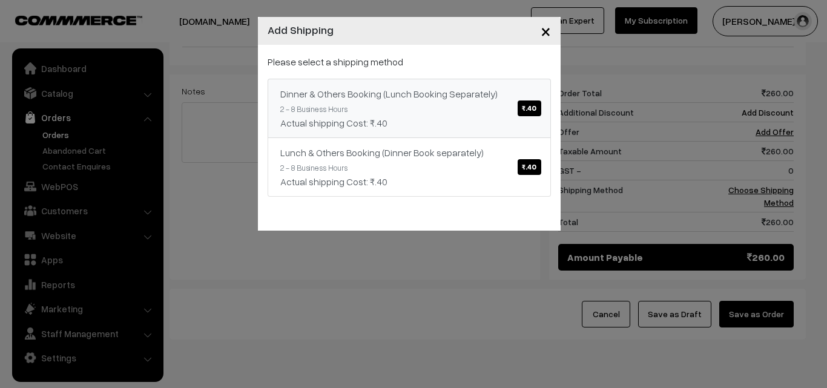
click at [457, 108] on link "Dinner & Others Booking (Lunch Booking Separately) ₹.40 2 - 8 Business Hours Ac…" at bounding box center [409, 108] width 283 height 59
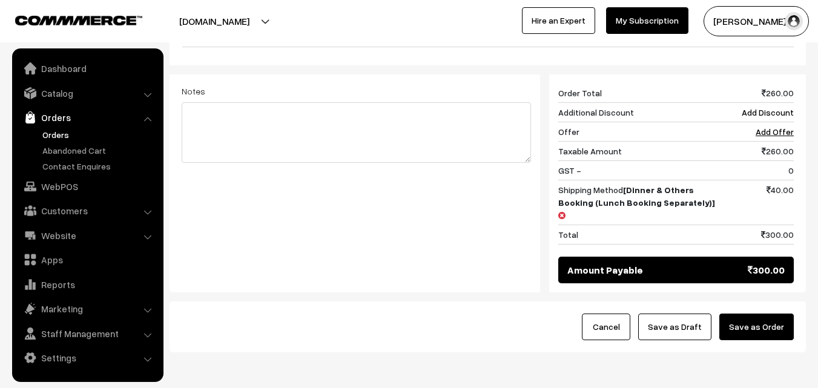
click at [755, 314] on button "Save as Order" at bounding box center [757, 327] width 74 height 27
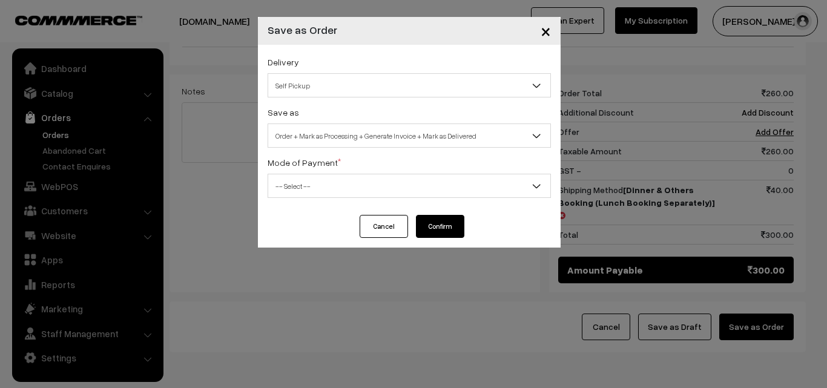
click at [387, 141] on span "Order + Mark as Processing + Generate Invoice + Mark as Delivered" at bounding box center [409, 135] width 282 height 21
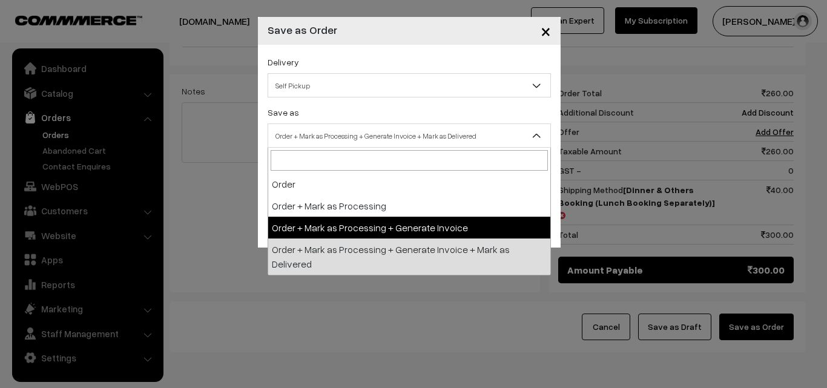
drag, startPoint x: 363, startPoint y: 223, endPoint x: 348, endPoint y: 181, distance: 45.2
select select "3"
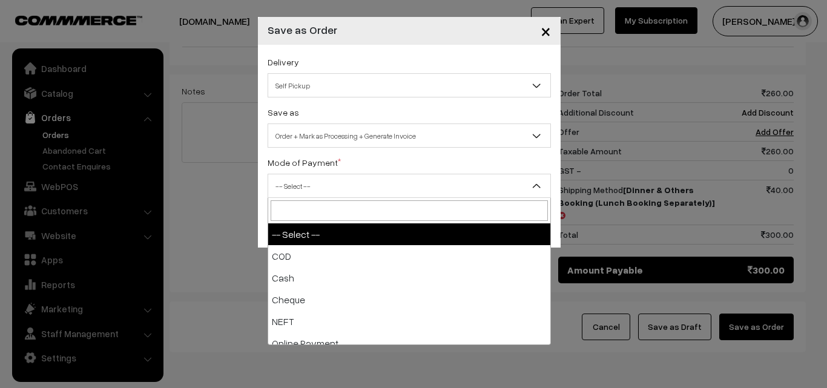
click at [348, 180] on span "-- Select --" at bounding box center [409, 186] width 282 height 21
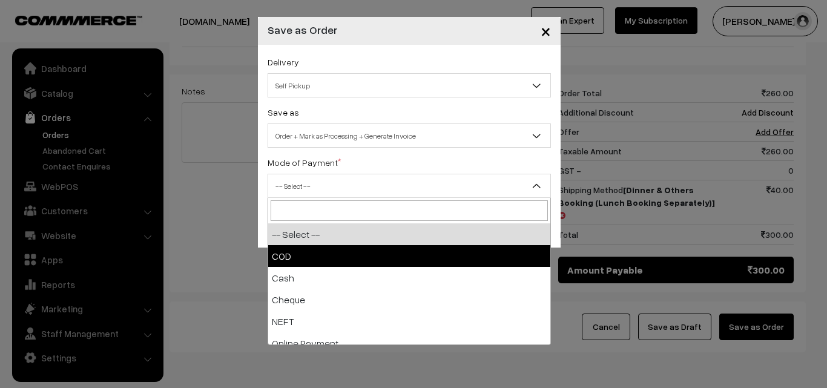
select select "1"
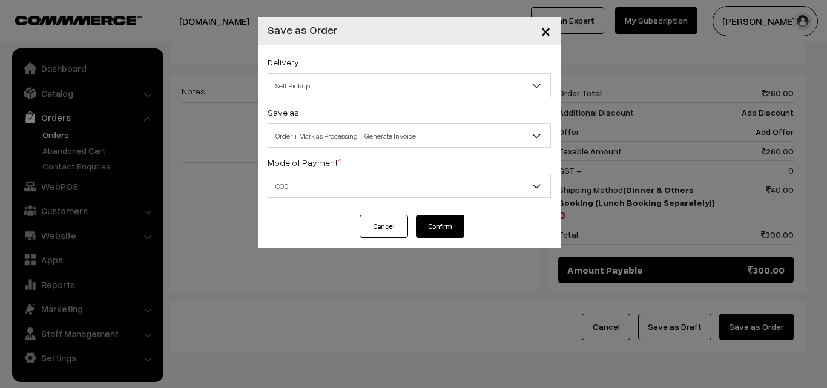
click at [455, 227] on button "Confirm" at bounding box center [440, 226] width 48 height 23
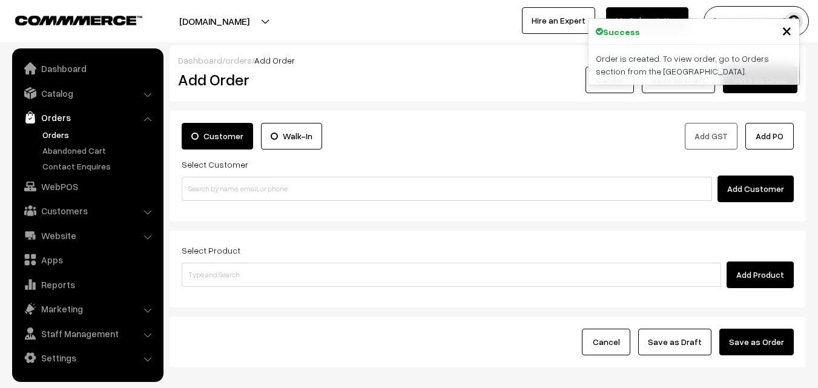
click at [61, 131] on link "Orders" at bounding box center [99, 134] width 120 height 13
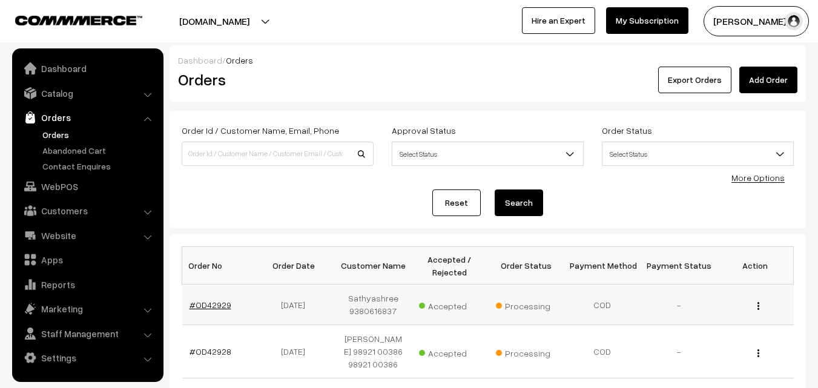
click at [214, 305] on link "#OD42929" at bounding box center [211, 305] width 42 height 10
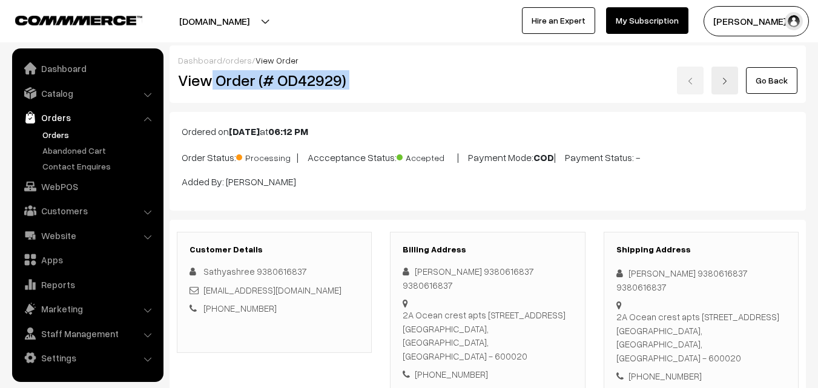
drag, startPoint x: 211, startPoint y: 80, endPoint x: 406, endPoint y: 85, distance: 194.5
click at [409, 85] on div "View Order (# OD42929) Go Back" at bounding box center [488, 81] width 638 height 28
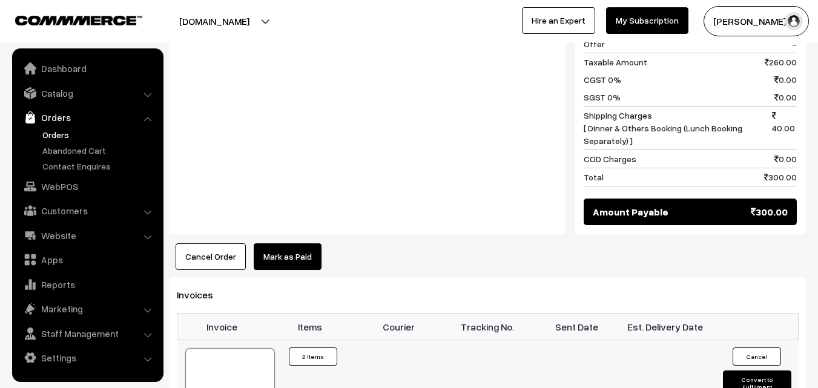
scroll to position [787, 0]
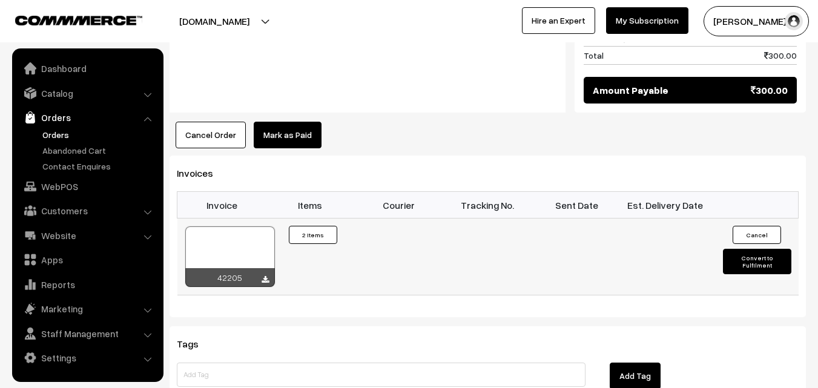
click at [228, 227] on div at bounding box center [230, 257] width 90 height 61
click at [64, 176] on link "WebPOS" at bounding box center [87, 187] width 144 height 22
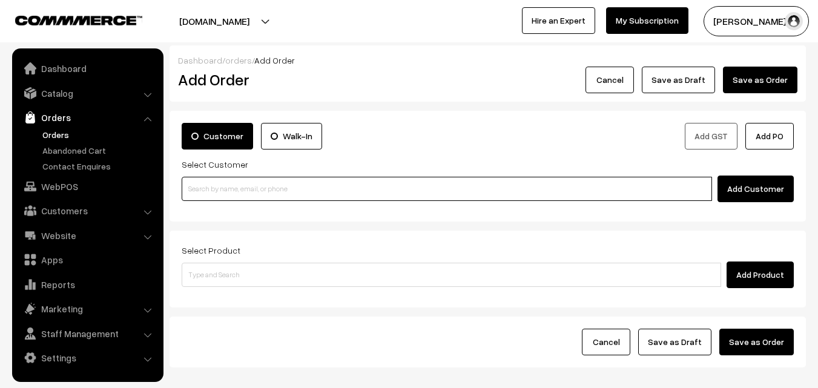
click at [209, 196] on input at bounding box center [447, 189] width 531 height 24
paste input "94456 06119"
drag, startPoint x: 216, startPoint y: 185, endPoint x: 220, endPoint y: 196, distance: 11.7
click at [216, 184] on input "94456 06119" at bounding box center [447, 189] width 531 height 24
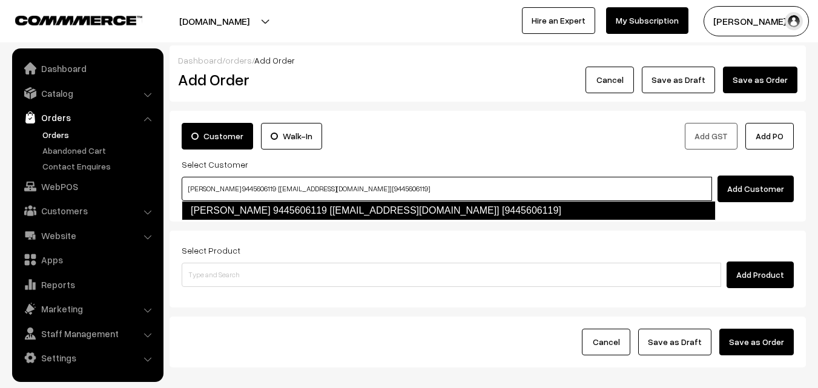
type input "[PERSON_NAME] 9445606119 [[EMAIL_ADDRESS][DOMAIN_NAME]] [9445606119]"
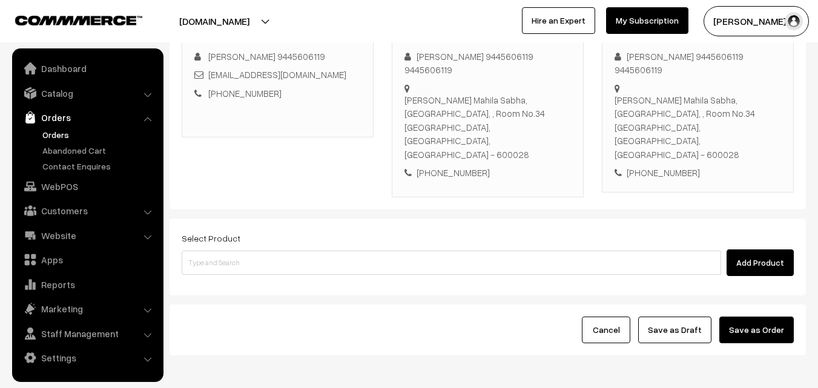
scroll to position [194, 0]
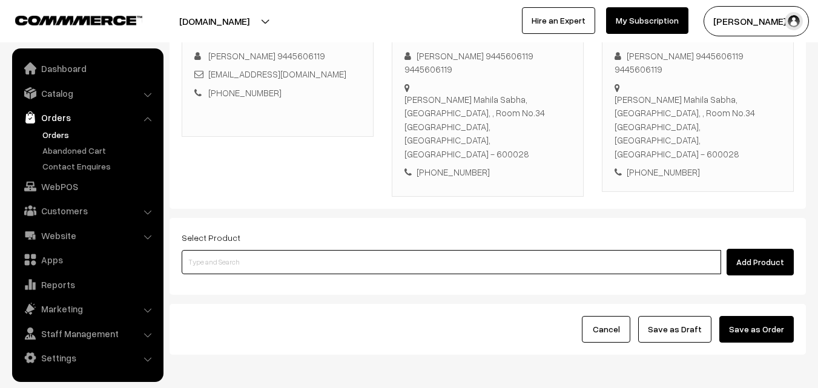
click at [365, 250] on input at bounding box center [452, 262] width 540 height 24
type input "p"
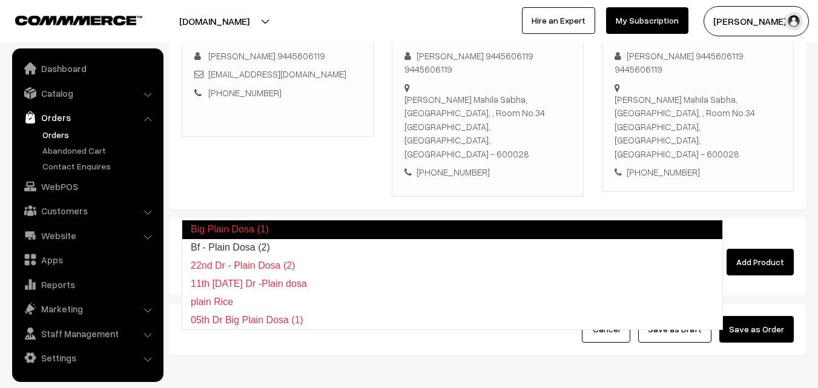
type input "Bf - Plain Dosa (2)"
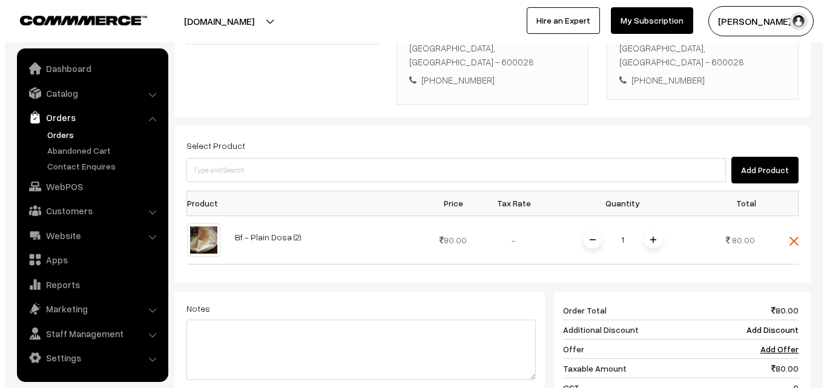
scroll to position [488, 0]
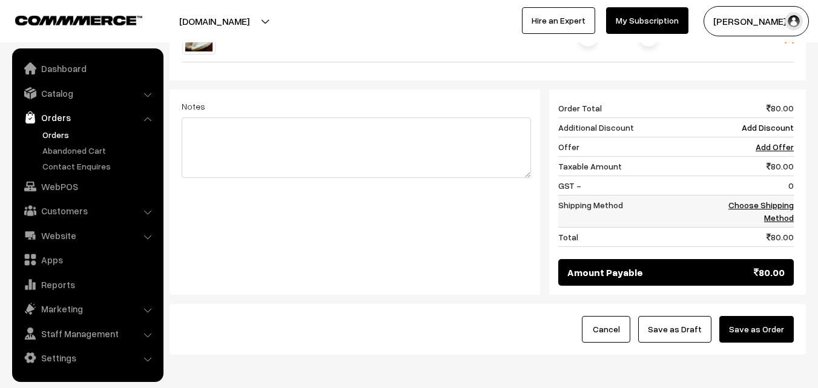
click at [789, 200] on link "Choose Shipping Method" at bounding box center [761, 211] width 65 height 23
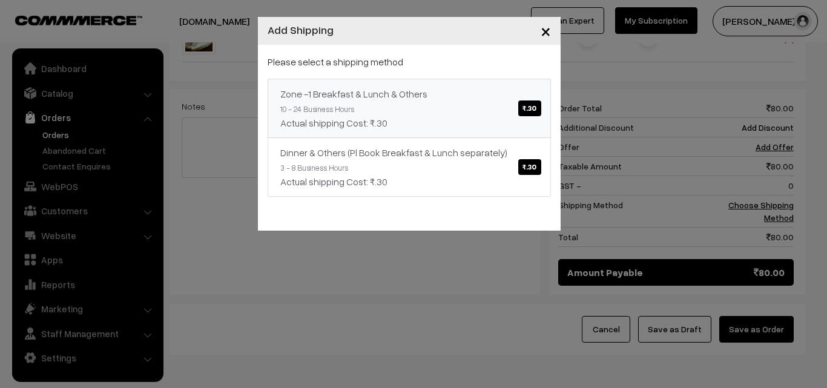
click at [428, 102] on link "Zone -1 Breakfast & Lunch & Others ₹.30 10 - 24 Business Hours Actual shipping …" at bounding box center [409, 108] width 283 height 59
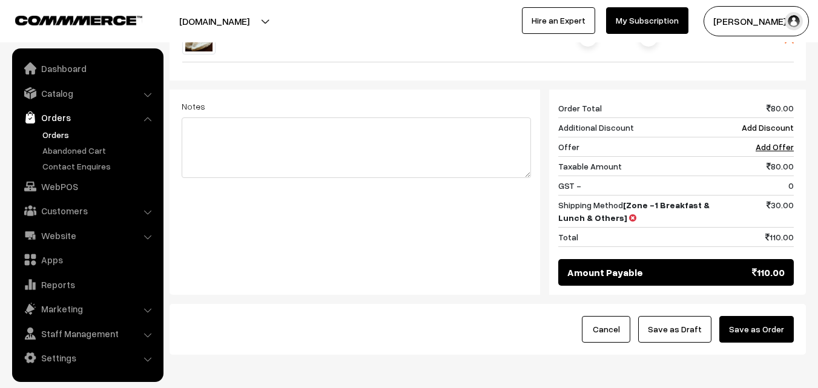
drag, startPoint x: 744, startPoint y: 267, endPoint x: 554, endPoint y: 267, distance: 190.8
click at [746, 316] on button "Save as Order" at bounding box center [757, 329] width 74 height 27
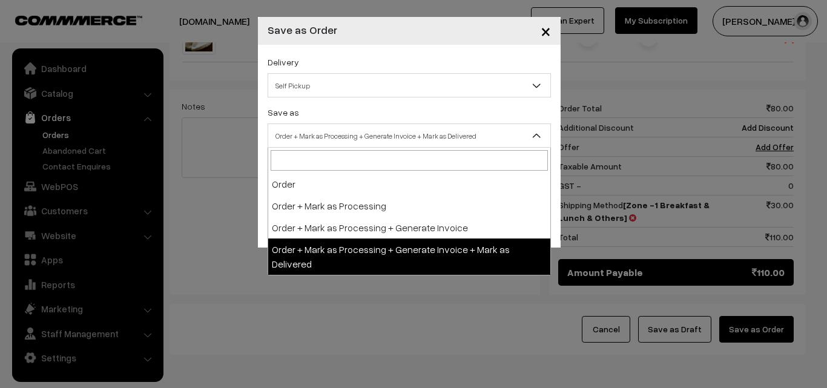
click at [350, 131] on span "Order + Mark as Processing + Generate Invoice + Mark as Delivered" at bounding box center [409, 135] width 282 height 21
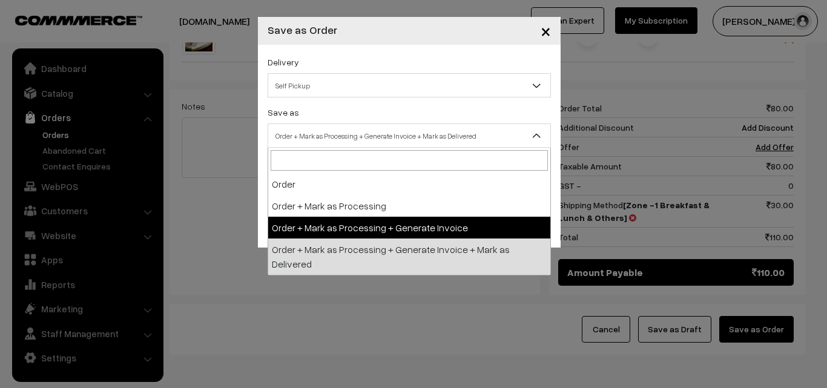
select select "3"
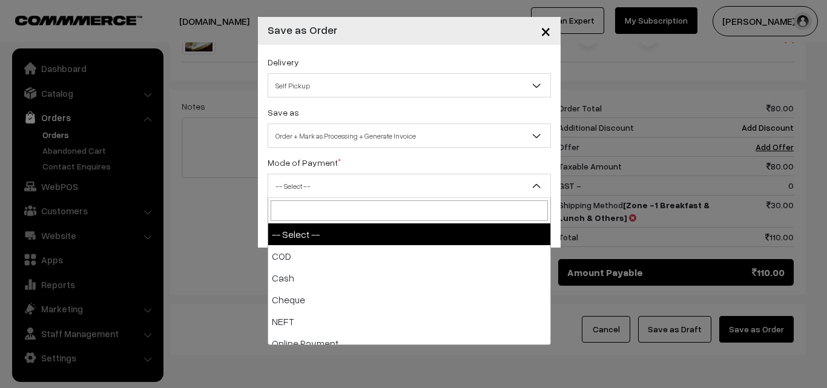
click at [311, 184] on span "-- Select --" at bounding box center [409, 186] width 282 height 21
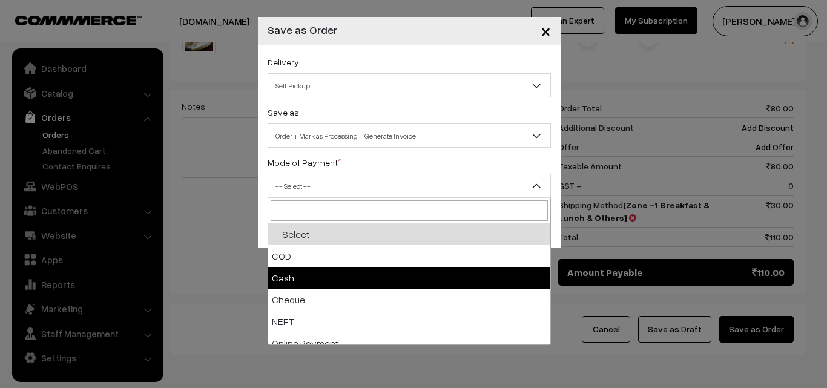
select select "2"
checkbox input "true"
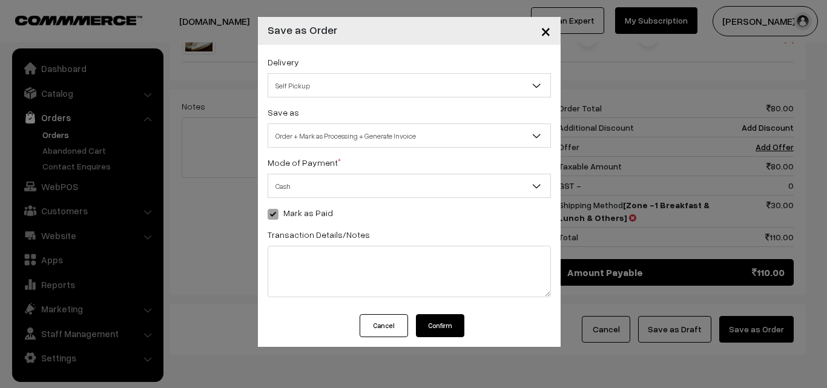
click at [452, 329] on button "Confirm" at bounding box center [440, 325] width 48 height 23
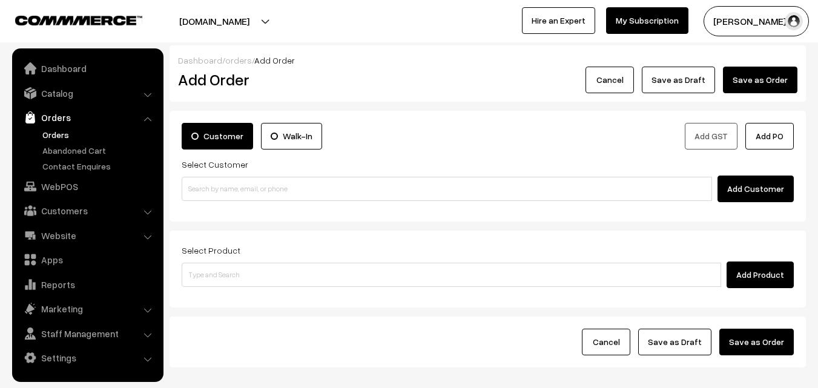
click at [59, 137] on link "Orders" at bounding box center [99, 134] width 120 height 13
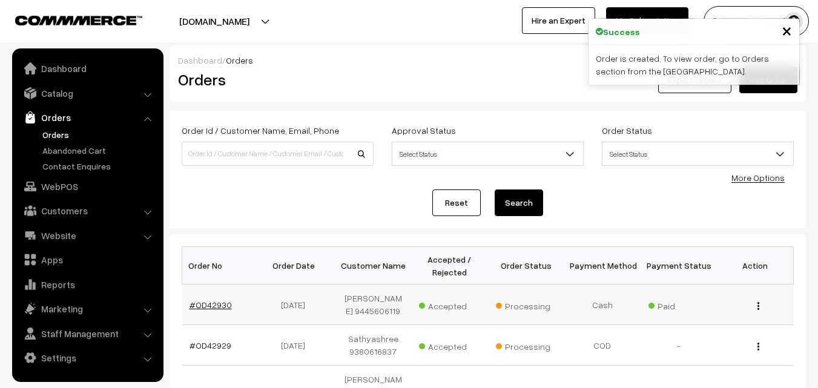
click at [202, 302] on link "#OD42930" at bounding box center [211, 305] width 42 height 10
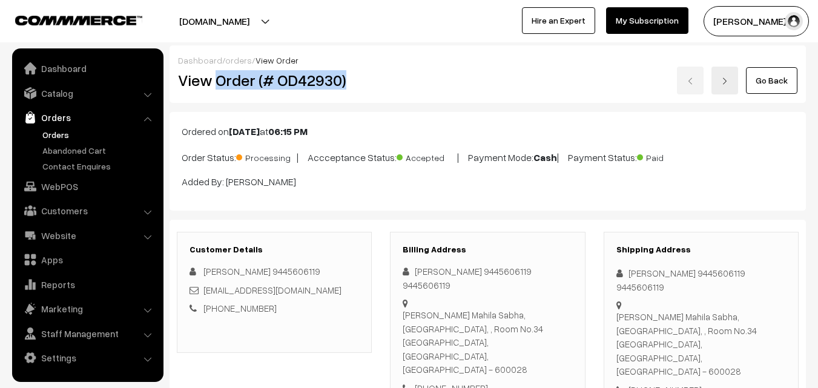
drag, startPoint x: 229, startPoint y: 85, endPoint x: 365, endPoint y: 94, distance: 136.0
click at [360, 81] on h2 "View Order (# OD42930)" at bounding box center [275, 80] width 194 height 19
copy h2 "Order (# OD42930)"
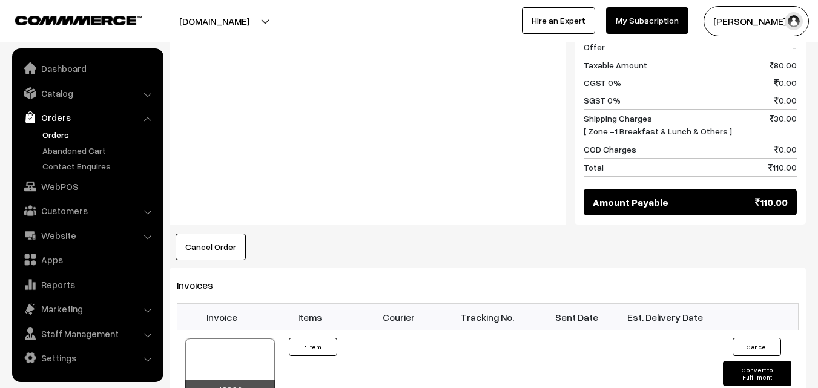
scroll to position [606, 0]
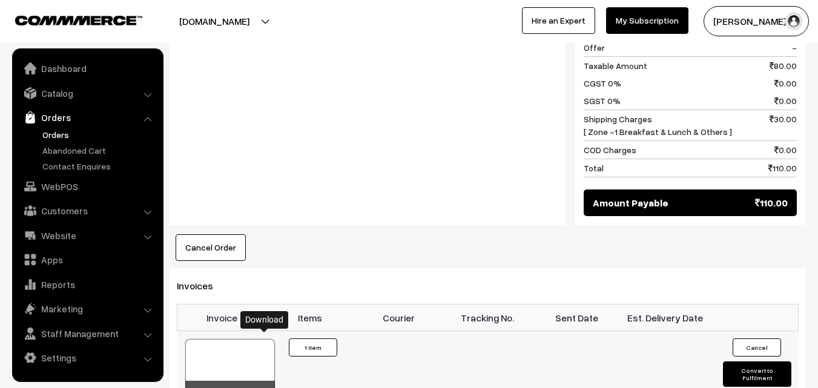
click at [238, 339] on div at bounding box center [230, 369] width 90 height 61
click at [65, 185] on link "WebPOS" at bounding box center [87, 187] width 144 height 22
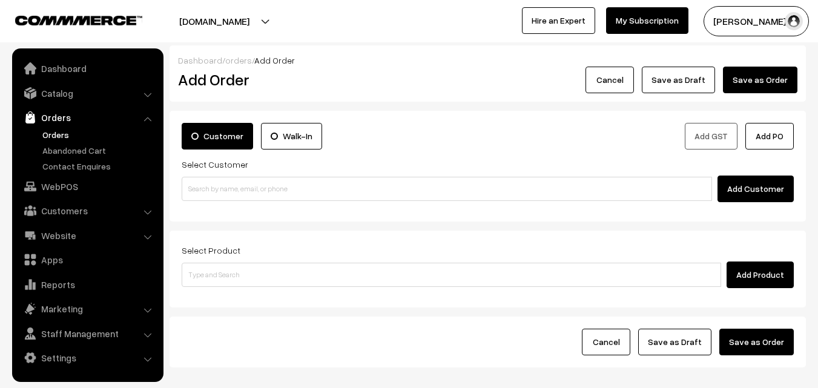
click at [214, 176] on div "Add Customer" at bounding box center [488, 189] width 612 height 27
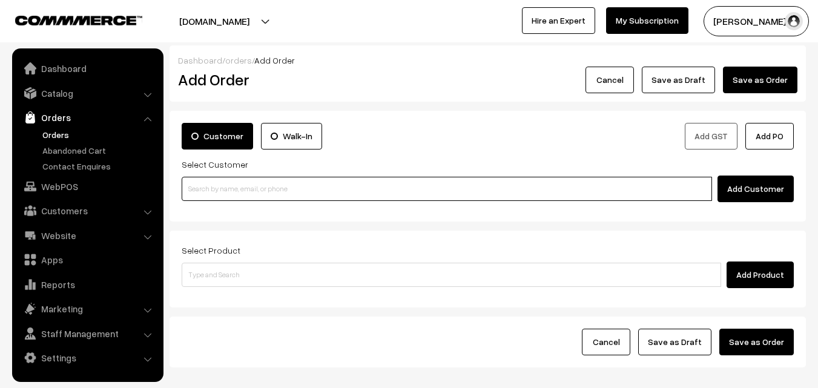
paste input "98849 44081"
click at [212, 186] on input "98849 44081" at bounding box center [447, 189] width 531 height 24
click at [212, 187] on input "98849 44081" at bounding box center [447, 189] width 531 height 24
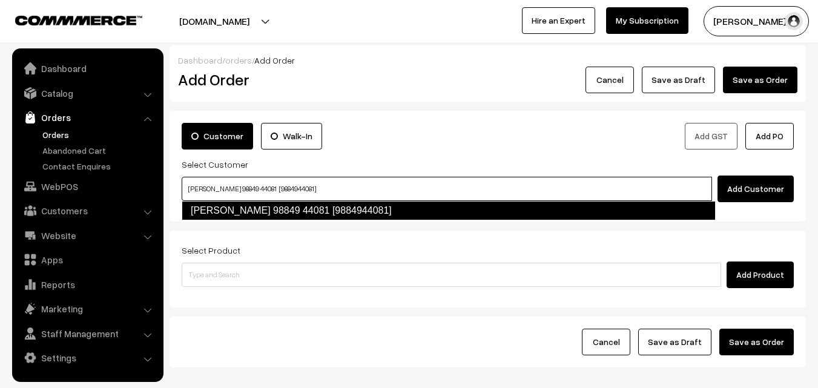
type input "Viji 98849 44081 [9884944081]"
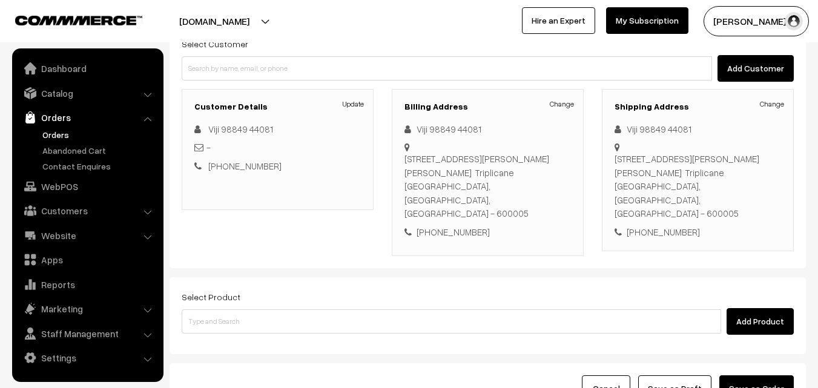
scroll to position [147, 0]
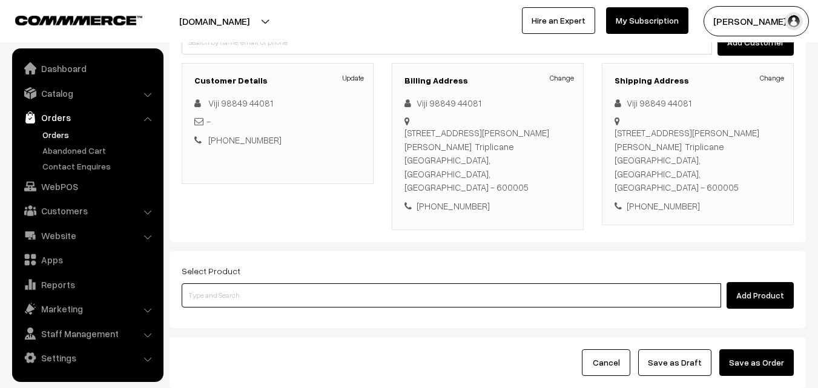
click at [316, 283] on input at bounding box center [452, 295] width 540 height 24
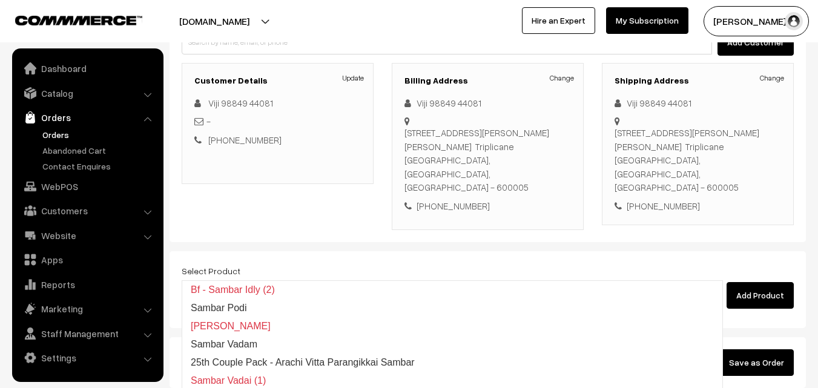
type input "25th Couple Pack - Arachi Vitta Parangikkai Sambar"
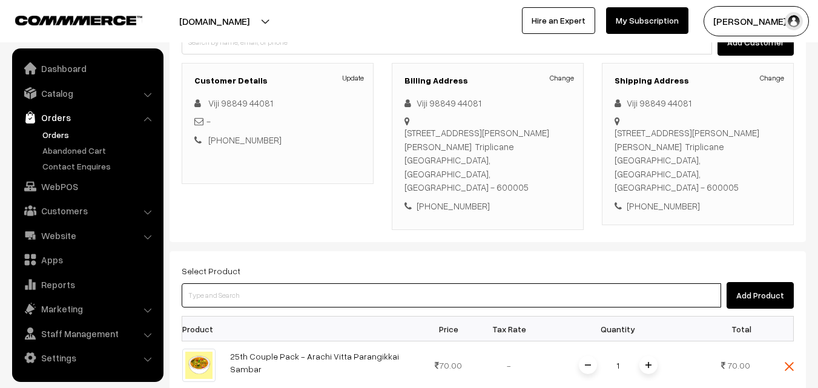
click at [311, 283] on input at bounding box center [452, 295] width 540 height 24
click at [308, 283] on input at bounding box center [452, 295] width 540 height 24
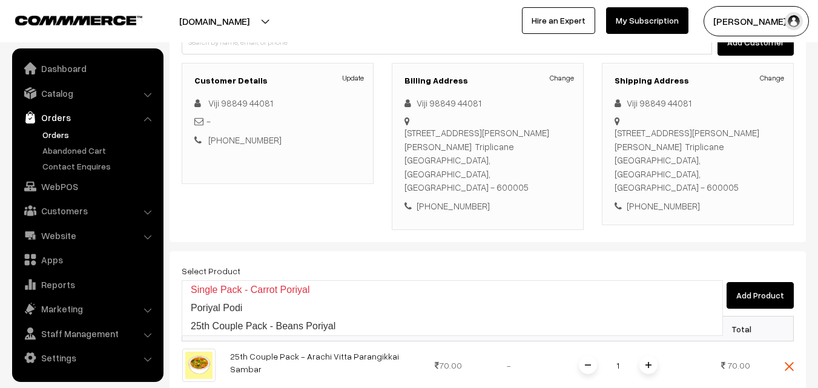
type input "25th Couple Pack - Beans Poriyal"
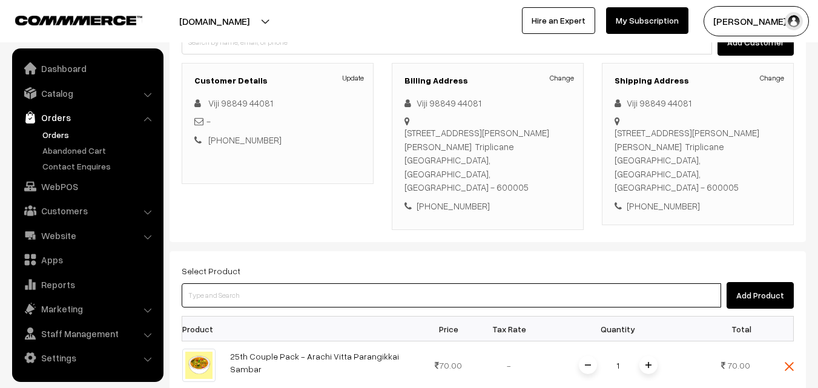
click at [302, 283] on input at bounding box center [452, 295] width 540 height 24
type input "25th Couple Pack - Keerai Kootu"
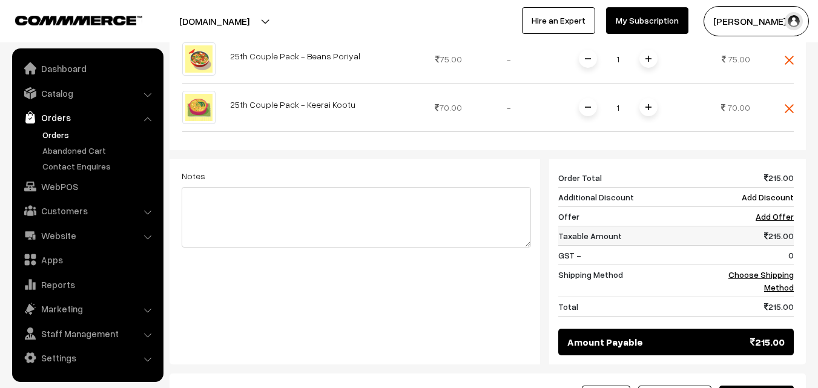
scroll to position [510, 0]
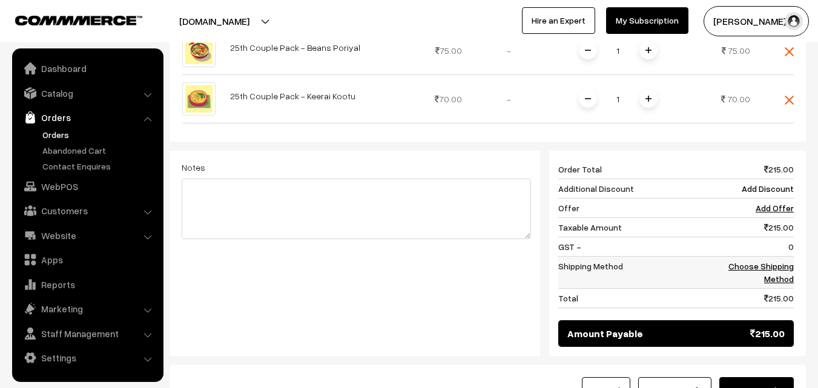
click at [784, 261] on link "Choose Shipping Method" at bounding box center [761, 272] width 65 height 23
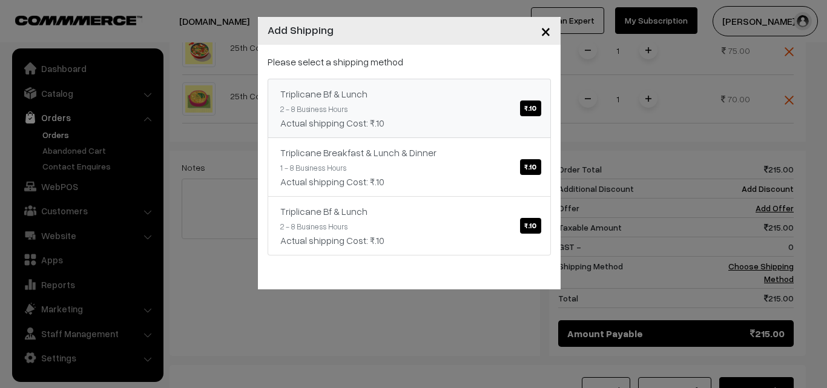
click at [480, 113] on link "Triplicane Bf & Lunch ₹.10 2 - 8 Business Hours Actual shipping Cost: ₹.10" at bounding box center [409, 108] width 283 height 59
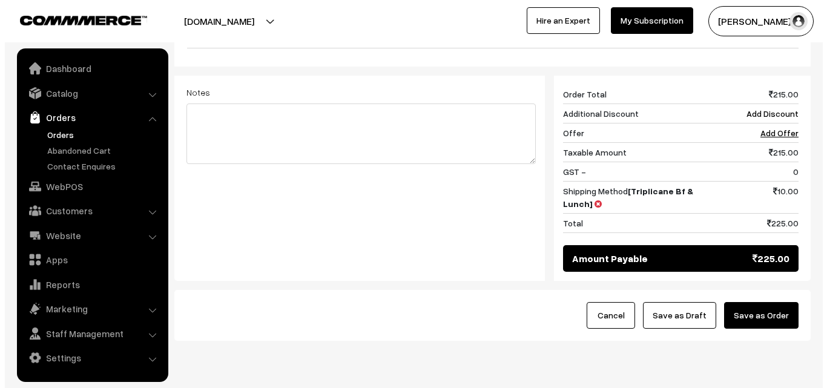
scroll to position [586, 0]
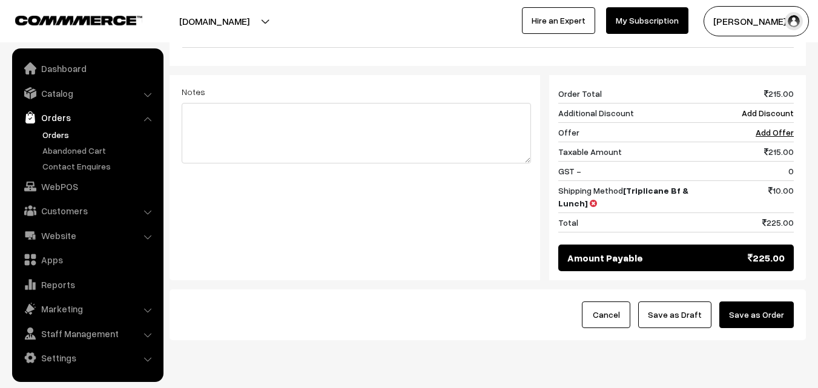
click at [771, 302] on button "Save as Order" at bounding box center [757, 315] width 74 height 27
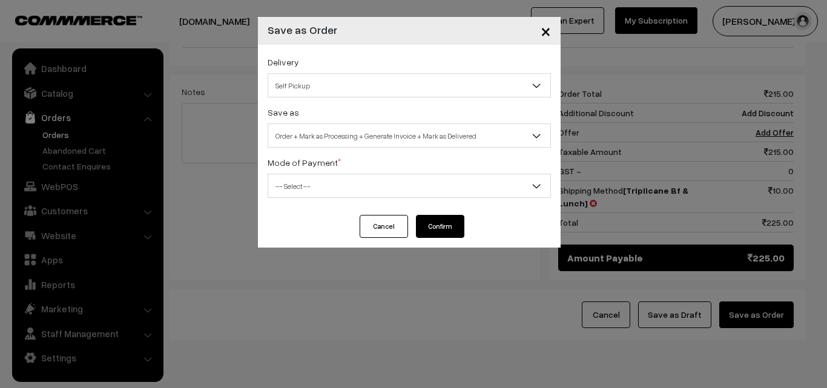
click at [375, 139] on span "Order + Mark as Processing + Generate Invoice + Mark as Delivered" at bounding box center [409, 135] width 282 height 21
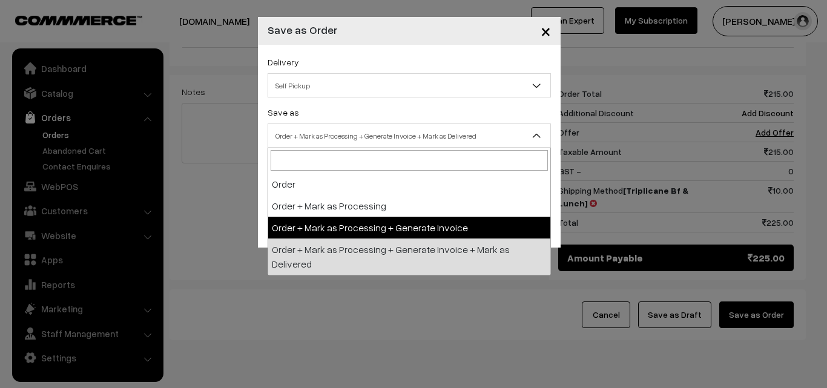
select select "3"
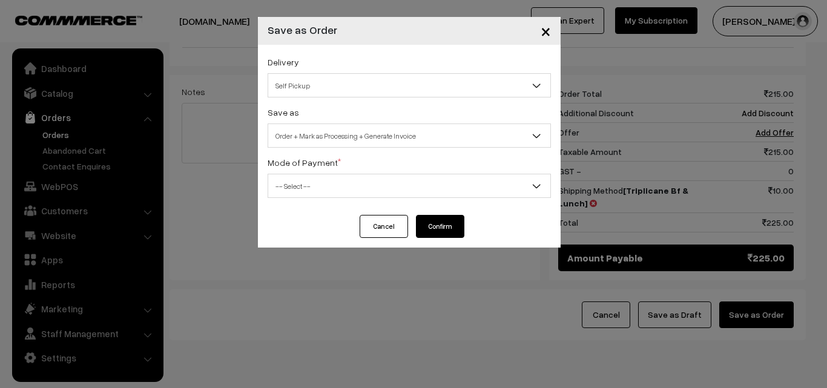
click at [320, 173] on div "Mode of Payment * -- Select -- COD Cash Cheque NEFT Online Payment DD Others --…" at bounding box center [409, 176] width 283 height 43
click at [326, 202] on div "Delivery Self Pickup Triplicane Bf & Lunch (₹10) (2 - 8 Business Hours) Triplic…" at bounding box center [409, 130] width 303 height 170
click at [325, 179] on span "-- Select --" at bounding box center [409, 186] width 282 height 21
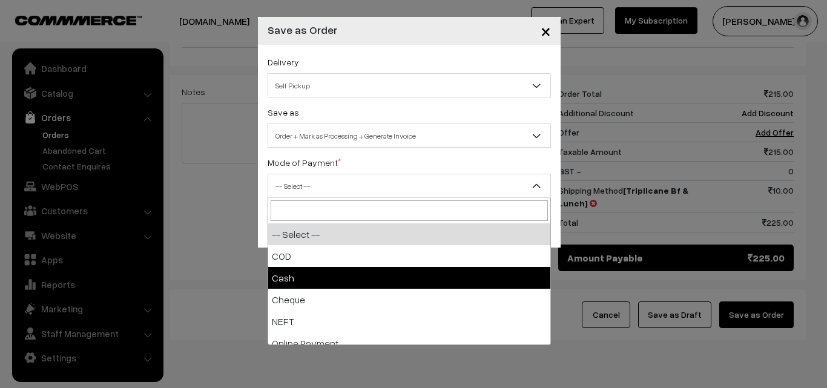
select select "2"
checkbox input "true"
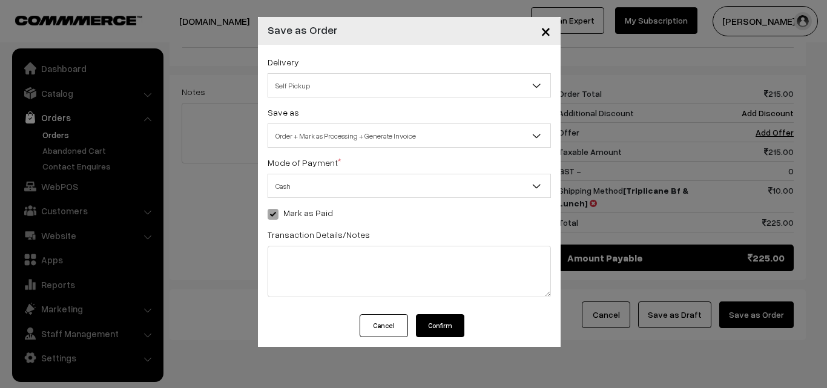
click at [453, 321] on button "Confirm" at bounding box center [440, 325] width 48 height 23
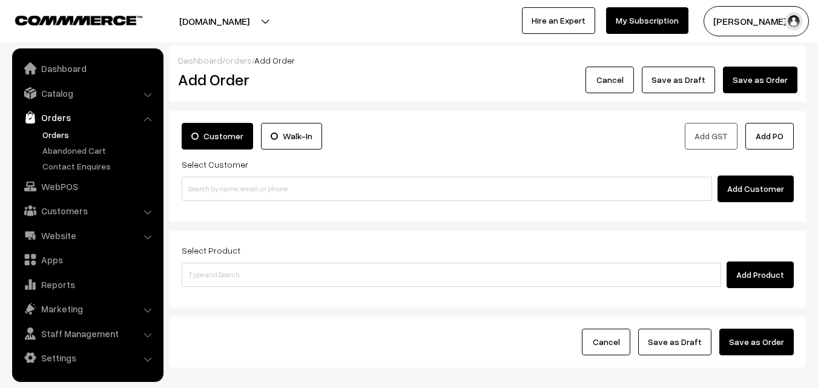
click at [63, 133] on link "Orders" at bounding box center [99, 134] width 120 height 13
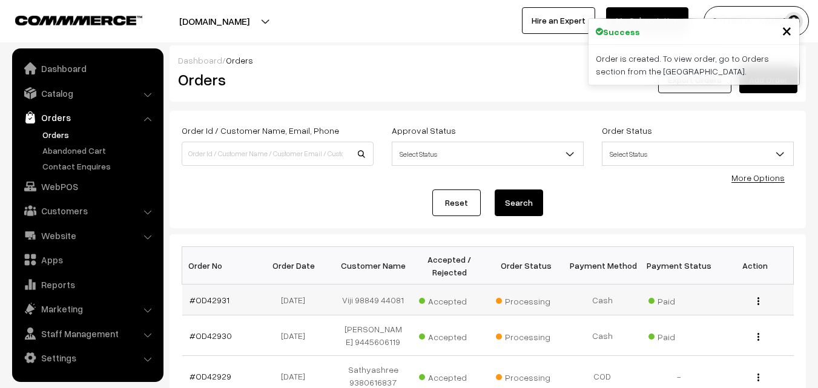
click at [211, 294] on td "#OD42931" at bounding box center [220, 300] width 76 height 31
click at [212, 301] on link "#OD42931" at bounding box center [210, 300] width 40 height 10
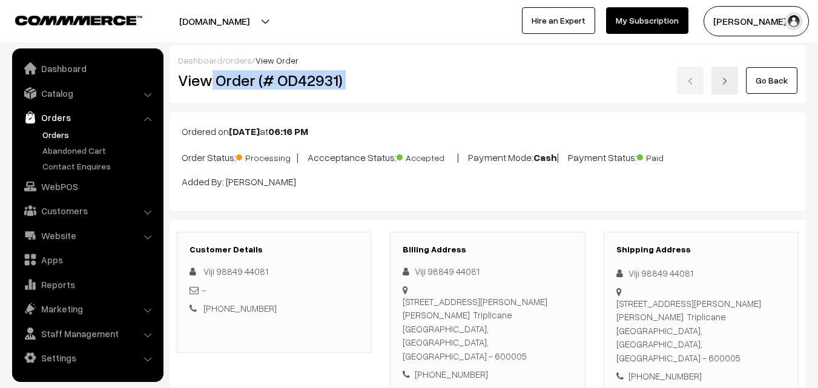
drag, startPoint x: 0, startPoint y: 0, endPoint x: 392, endPoint y: 84, distance: 400.7
click at [397, 82] on div "View Order (# OD42931) Go Back" at bounding box center [488, 81] width 638 height 28
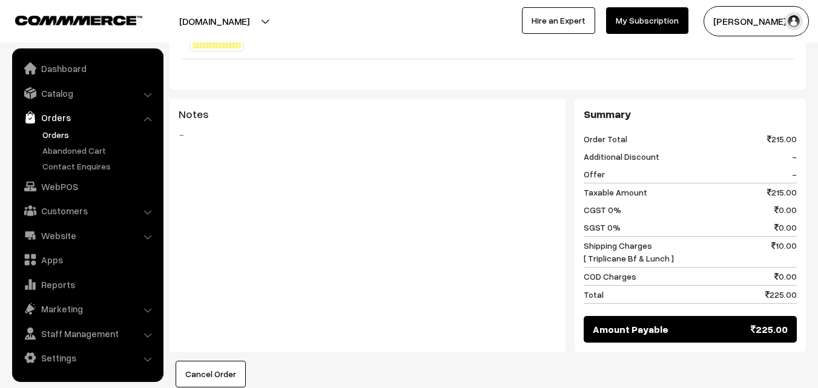
scroll to position [848, 0]
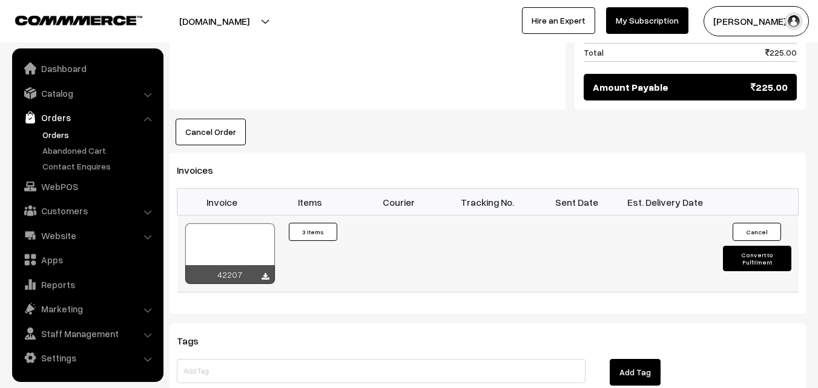
drag, startPoint x: 236, startPoint y: 229, endPoint x: 237, endPoint y: 223, distance: 6.3
click at [236, 228] on div at bounding box center [230, 253] width 90 height 61
click at [87, 194] on link "WebPOS" at bounding box center [87, 187] width 144 height 22
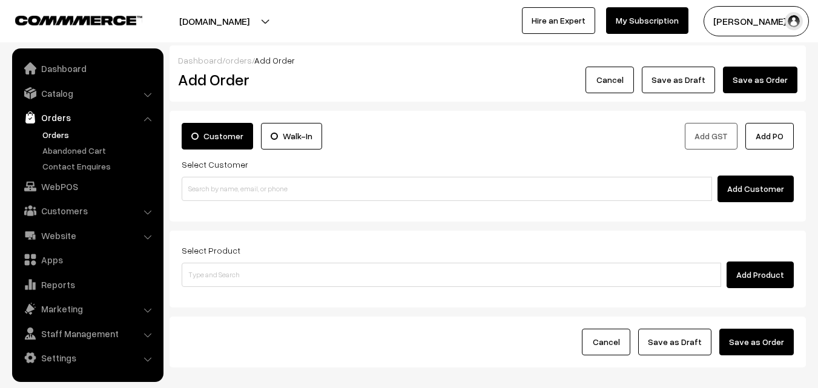
click at [236, 174] on div "Select Customer Add Customer" at bounding box center [488, 179] width 612 height 45
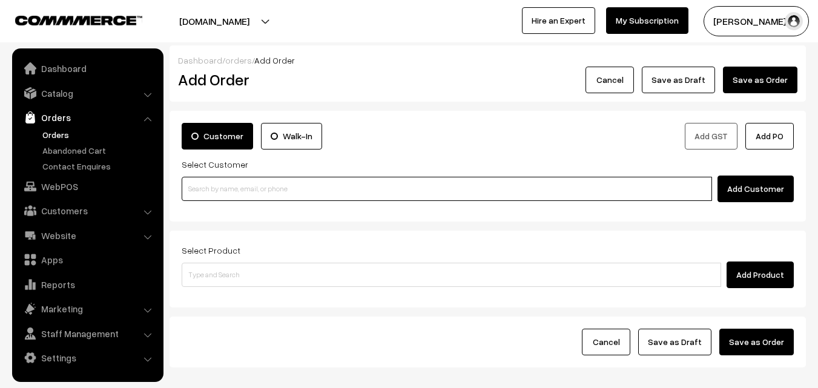
paste input "99860 09064"
click at [225, 191] on input "99860 09064" at bounding box center [447, 189] width 531 height 24
click at [216, 186] on input "99860 09064" at bounding box center [447, 189] width 531 height 24
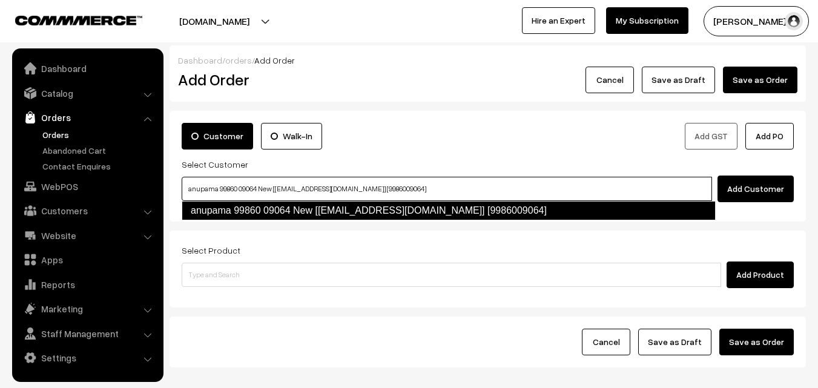
type input "anupama 99860 09064 New [[EMAIL_ADDRESS][DOMAIN_NAME]] [9986009064]"
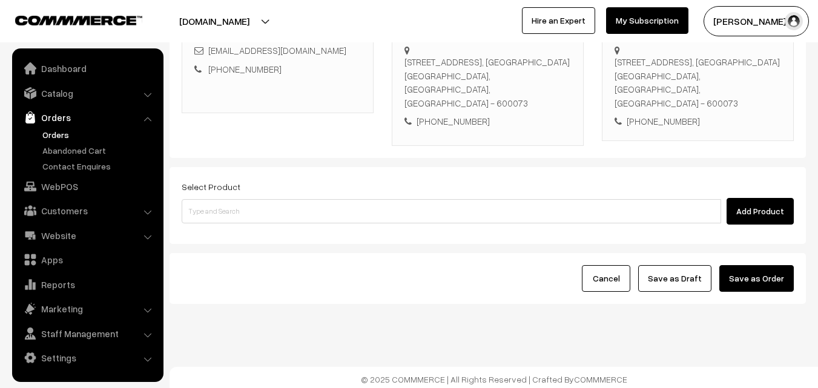
scroll to position [221, 0]
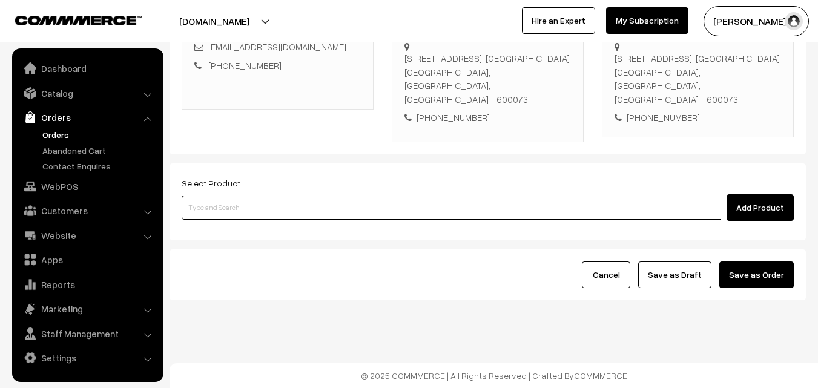
click at [300, 205] on input at bounding box center [452, 208] width 540 height 24
click at [308, 211] on input at bounding box center [452, 208] width 540 height 24
type input "Cow Ghee -1kg"
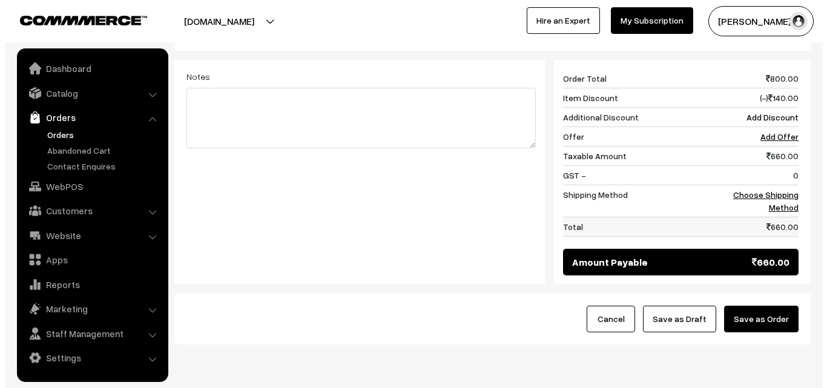
scroll to position [524, 0]
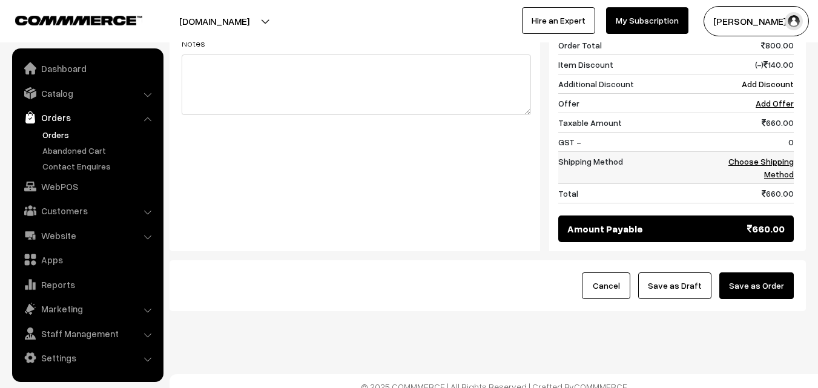
click at [779, 162] on link "Choose Shipping Method" at bounding box center [761, 167] width 65 height 23
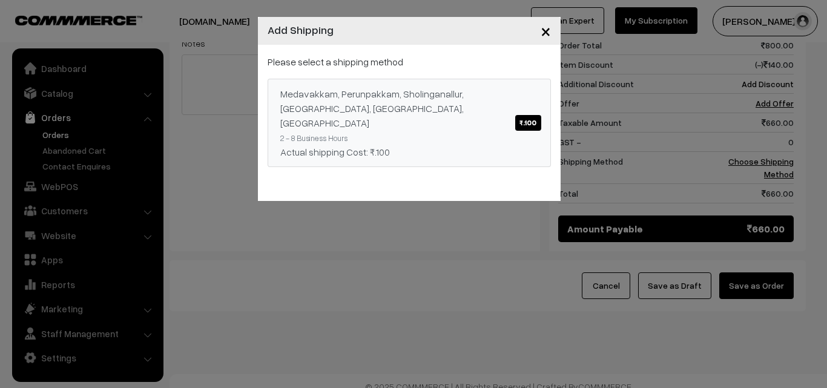
click at [481, 104] on div "Medavakkam, Perunpakkam, Sholinganallur, seliyur, [GEOGRAPHIC_DATA], [GEOGRAPHI…" at bounding box center [409, 109] width 258 height 44
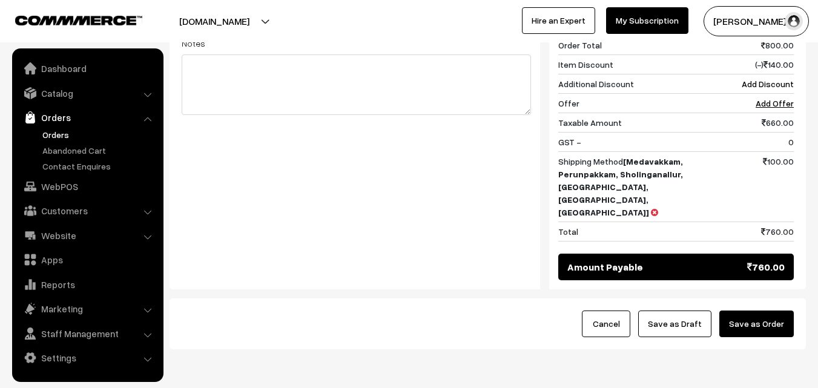
click at [745, 311] on button "Save as Order" at bounding box center [757, 324] width 74 height 27
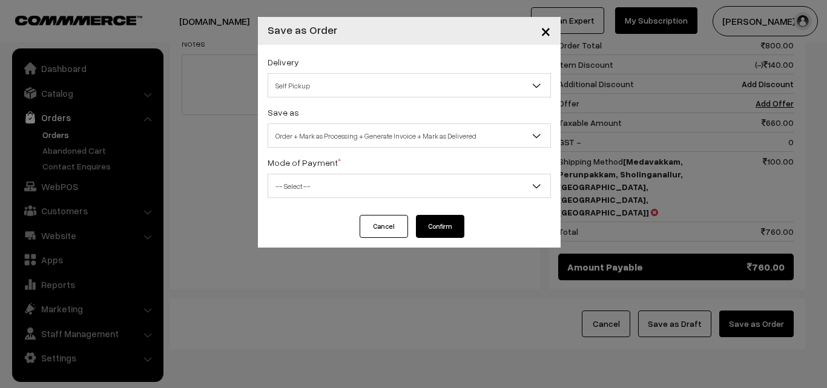
click at [363, 137] on span "Order + Mark as Processing + Generate Invoice + Mark as Delivered" at bounding box center [409, 135] width 282 height 21
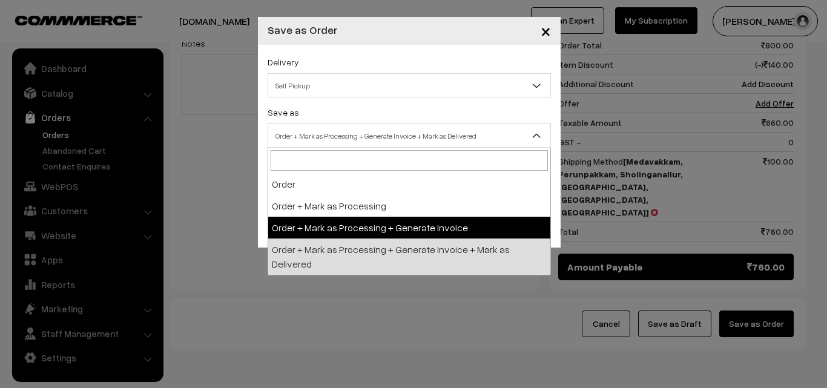
drag, startPoint x: 348, startPoint y: 232, endPoint x: 332, endPoint y: 191, distance: 43.5
select select "3"
click at [332, 191] on span "-- Select --" at bounding box center [409, 186] width 282 height 21
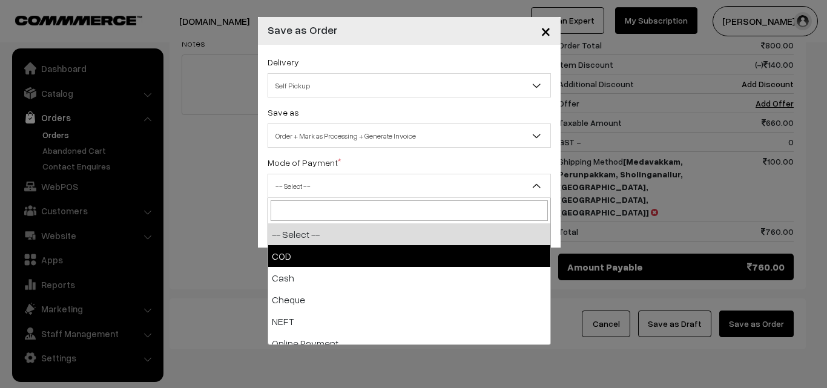
select select "1"
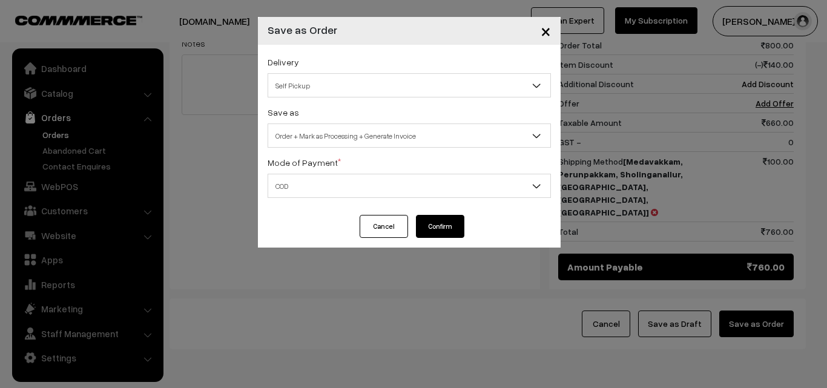
click at [429, 228] on button "Confirm" at bounding box center [440, 226] width 48 height 23
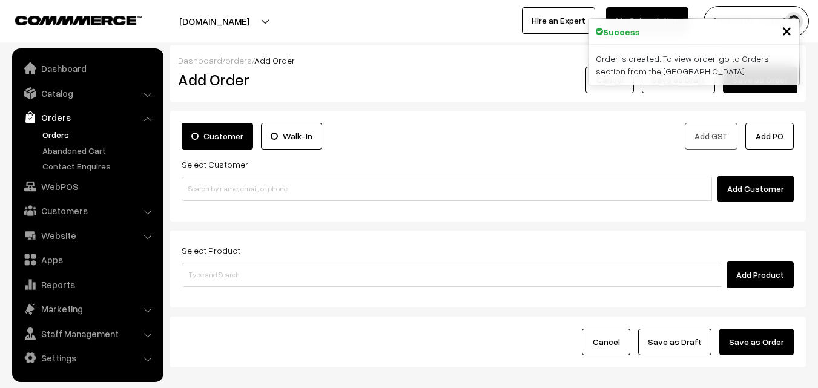
click at [50, 133] on link "Orders" at bounding box center [99, 134] width 120 height 13
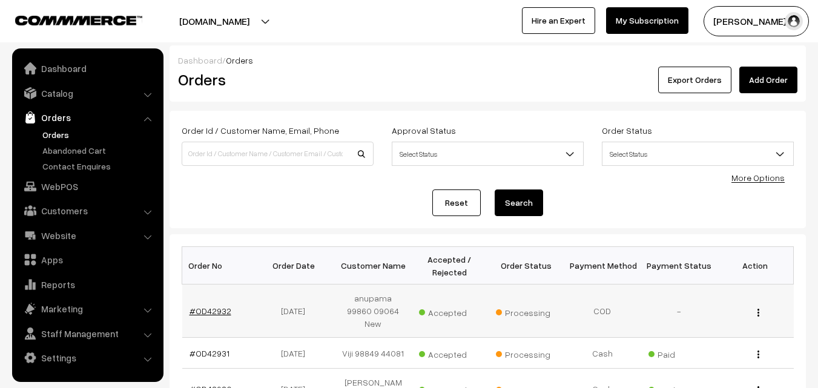
click at [211, 306] on td "#OD42932" at bounding box center [220, 311] width 76 height 53
click at [210, 311] on link "#OD42932" at bounding box center [211, 311] width 42 height 10
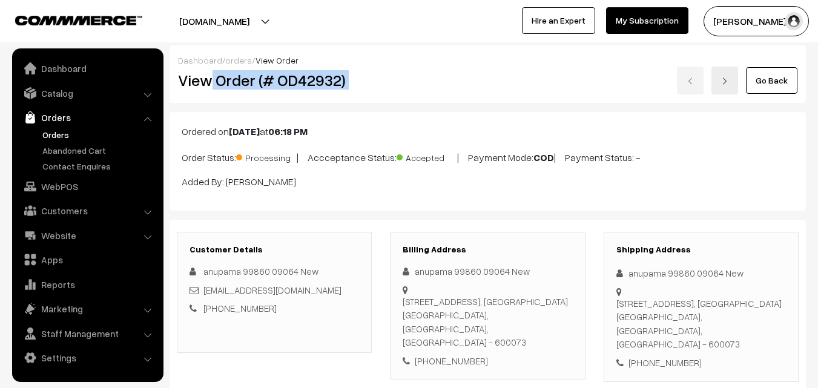
drag, startPoint x: 213, startPoint y: 81, endPoint x: 386, endPoint y: 103, distance: 174.6
click at [399, 98] on div "Dashboard / orders / View Order View Order (# OD42932) Go Back" at bounding box center [488, 74] width 637 height 58
copy div "Order (# OD42932)"
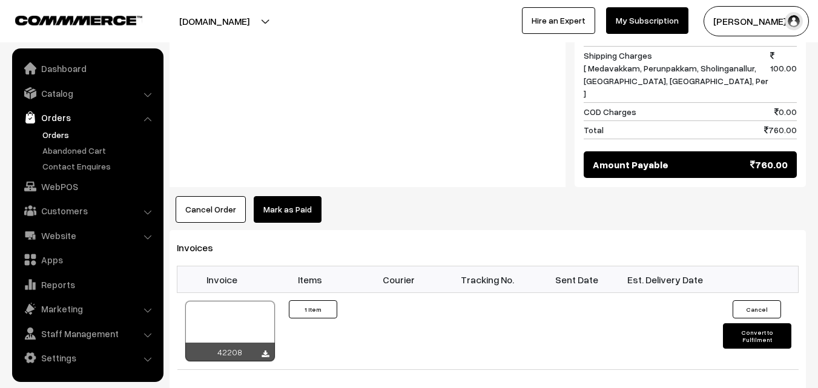
scroll to position [666, 0]
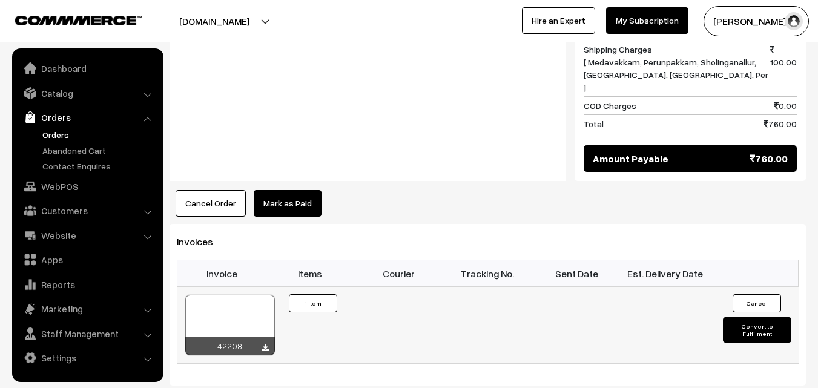
click at [231, 337] on div "42208" at bounding box center [230, 346] width 90 height 19
click at [237, 300] on div at bounding box center [230, 325] width 90 height 61
click at [71, 188] on link "WebPOS" at bounding box center [87, 187] width 144 height 22
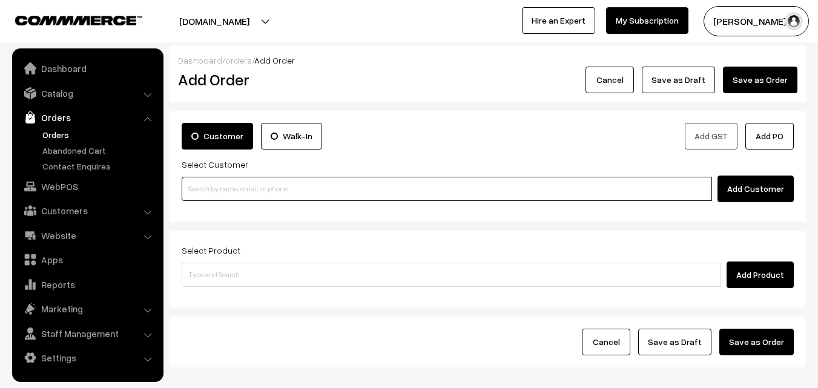
click at [231, 184] on input at bounding box center [447, 189] width 531 height 24
paste input "99403 59404"
click at [210, 184] on input "99403 59404" at bounding box center [447, 189] width 531 height 24
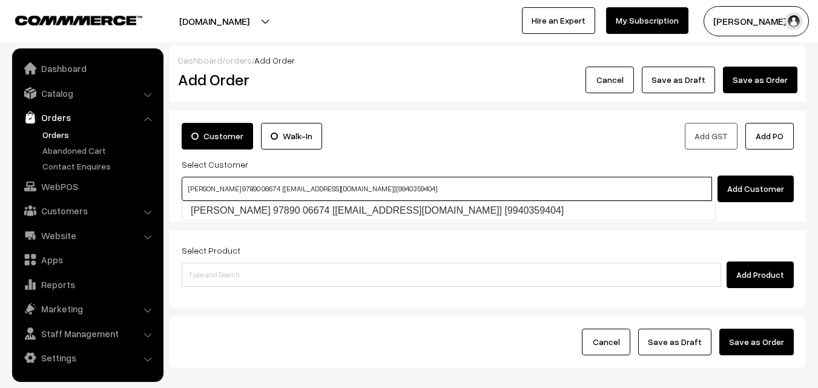
type input "[PERSON_NAME] 97890 06674 [[EMAIL_ADDRESS][DOMAIN_NAME]] [9940359404]"
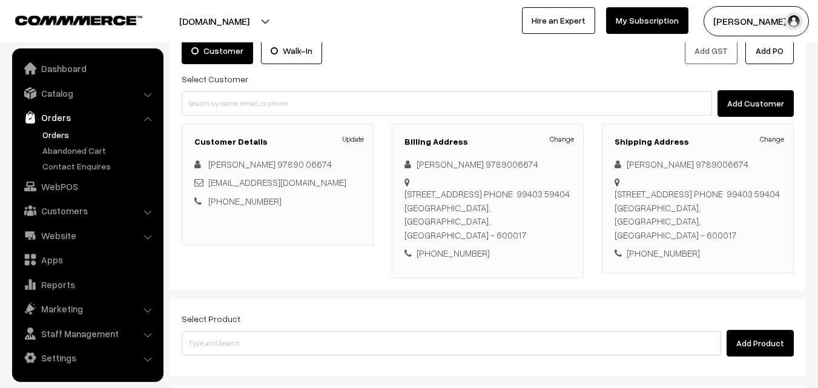
scroll to position [160, 0]
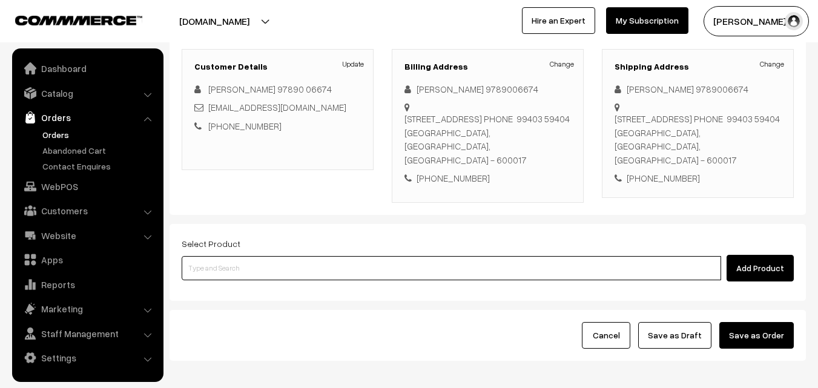
click at [268, 266] on input at bounding box center [452, 268] width 540 height 24
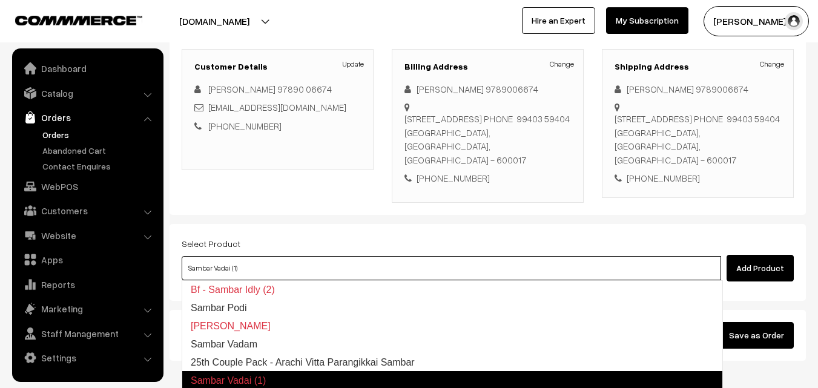
type input "25th Couple Pack - Arachi Vitta Parangikkai Sambar"
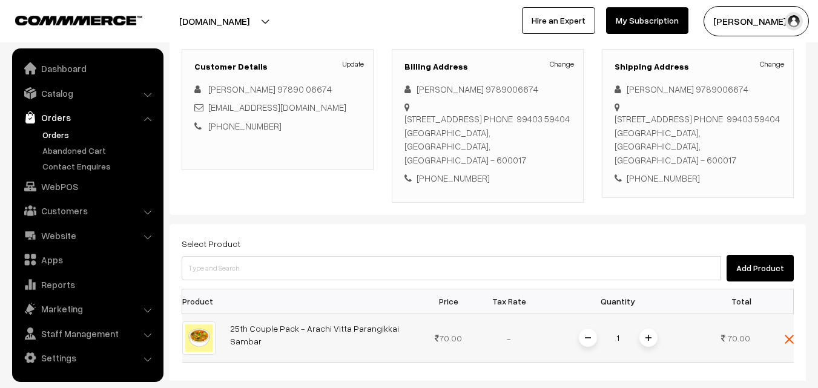
click at [652, 338] on span at bounding box center [649, 338] width 18 height 18
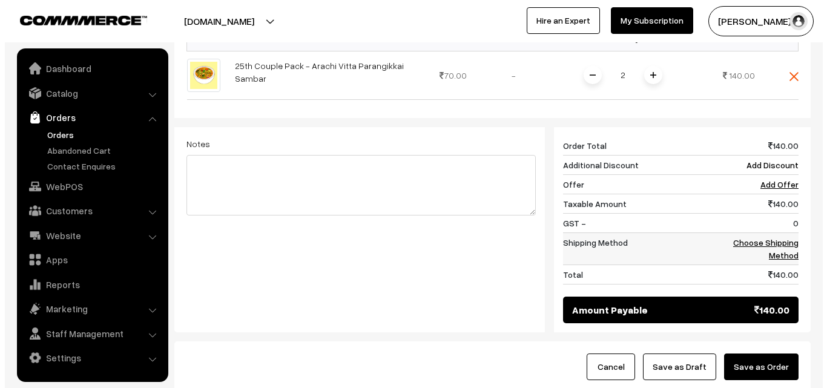
scroll to position [463, 0]
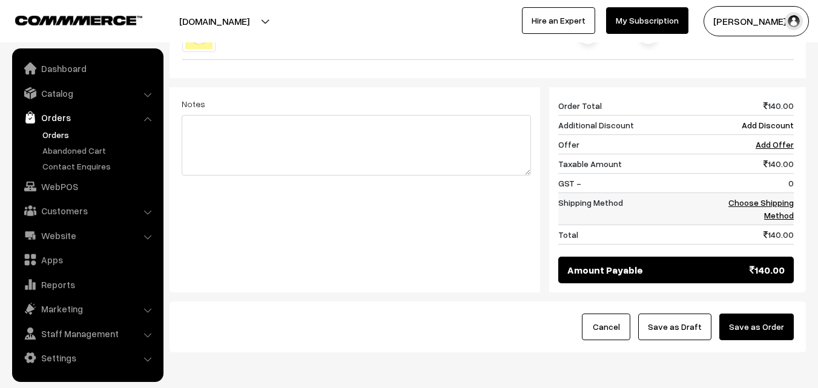
click at [779, 201] on link "Choose Shipping Method" at bounding box center [761, 208] width 65 height 23
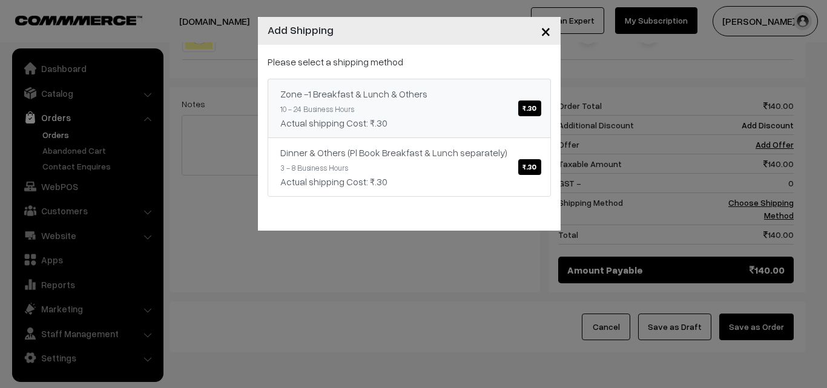
click at [434, 75] on div "Please select a shipping method Zone -1 Breakfast & Lunch & Others ₹.30 10 - 24…" at bounding box center [409, 126] width 283 height 142
click at [467, 122] on div "Actual shipping Cost: ₹.30" at bounding box center [409, 123] width 258 height 15
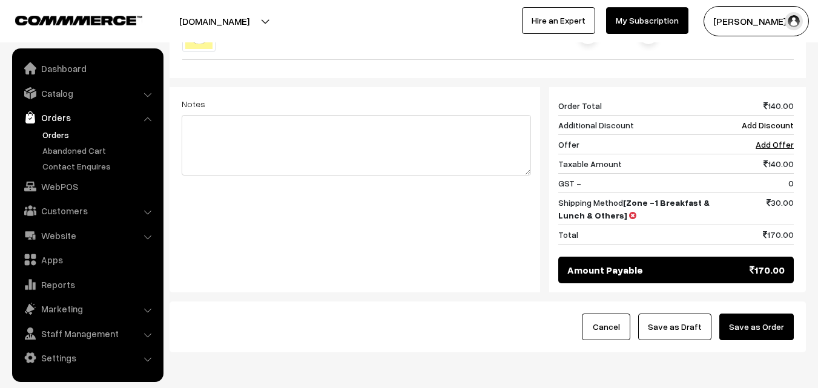
click at [759, 323] on button "Save as Order" at bounding box center [757, 327] width 74 height 27
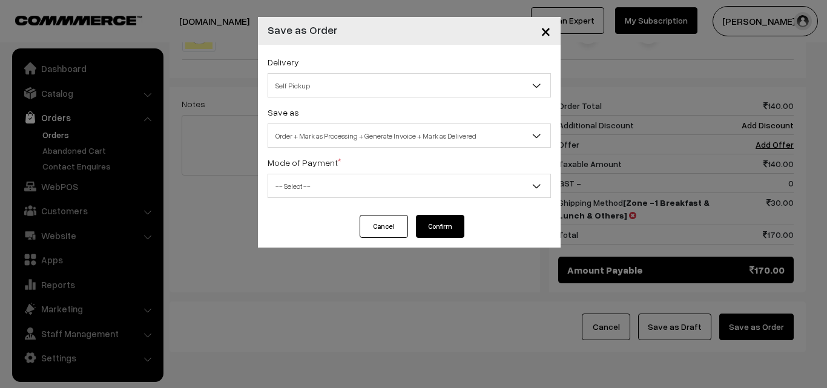
click at [341, 132] on span "Order + Mark as Processing + Generate Invoice + Mark as Delivered" at bounding box center [409, 135] width 282 height 21
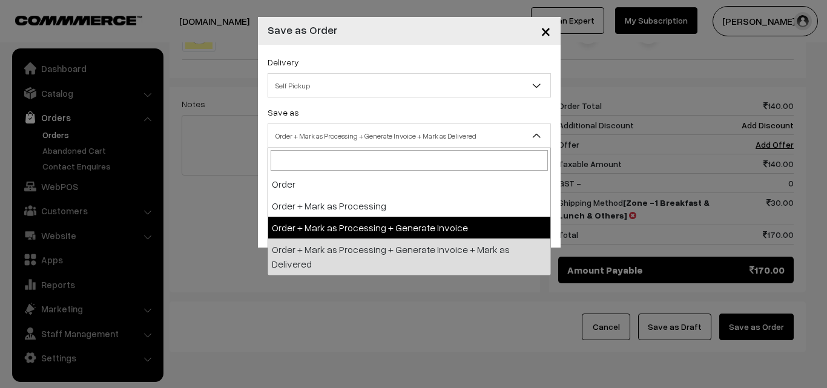
drag, startPoint x: 320, startPoint y: 226, endPoint x: 305, endPoint y: 185, distance: 43.3
select select "3"
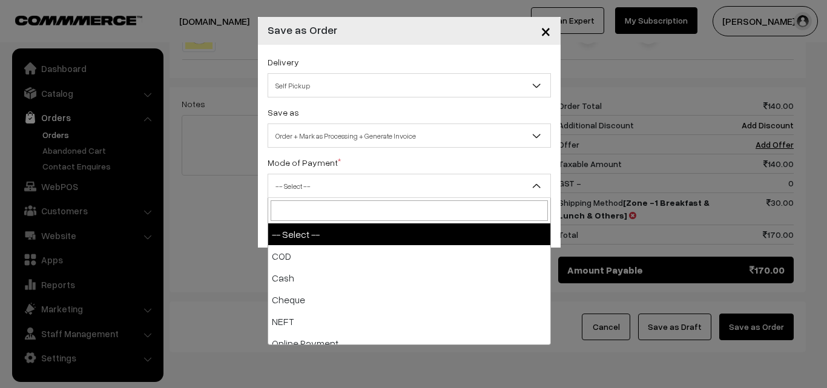
click at [305, 185] on span "-- Select --" at bounding box center [409, 186] width 282 height 21
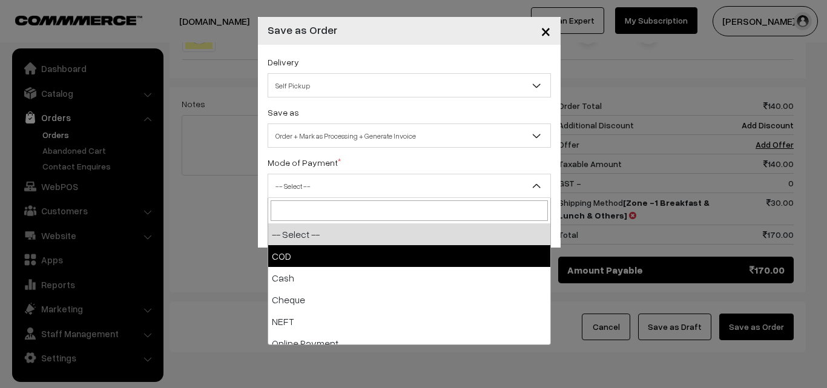
select select "1"
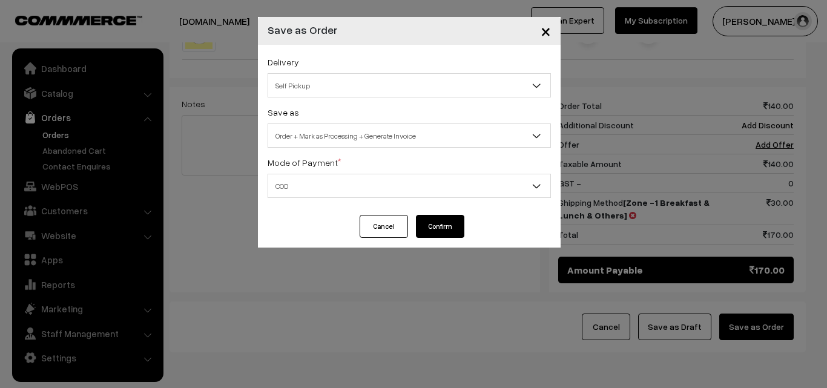
click at [458, 232] on button "Confirm" at bounding box center [440, 226] width 48 height 23
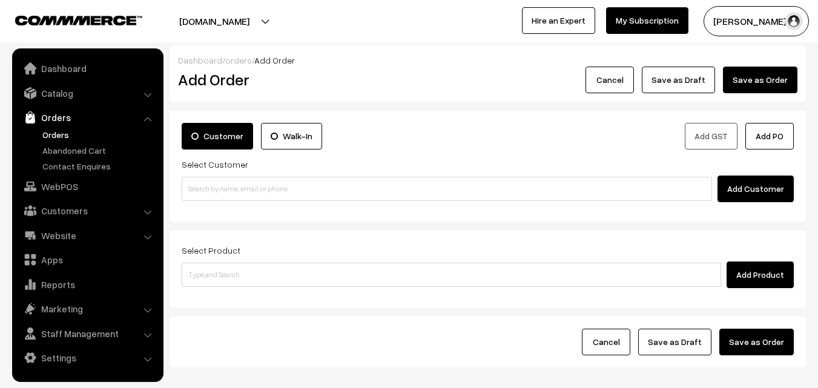
click at [59, 139] on link "Orders" at bounding box center [99, 134] width 120 height 13
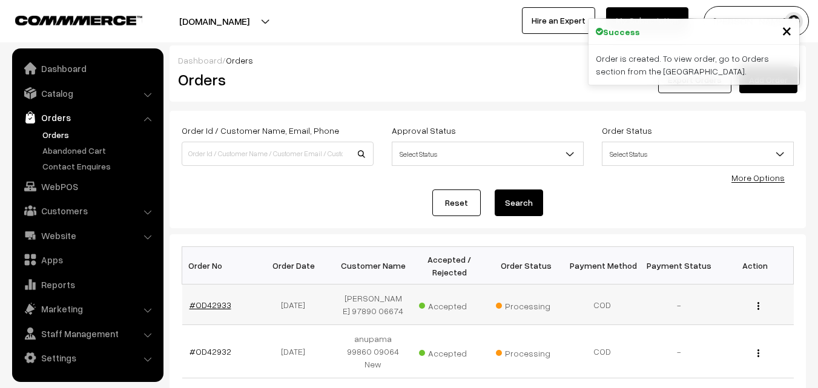
click at [214, 308] on link "#OD42933" at bounding box center [211, 305] width 42 height 10
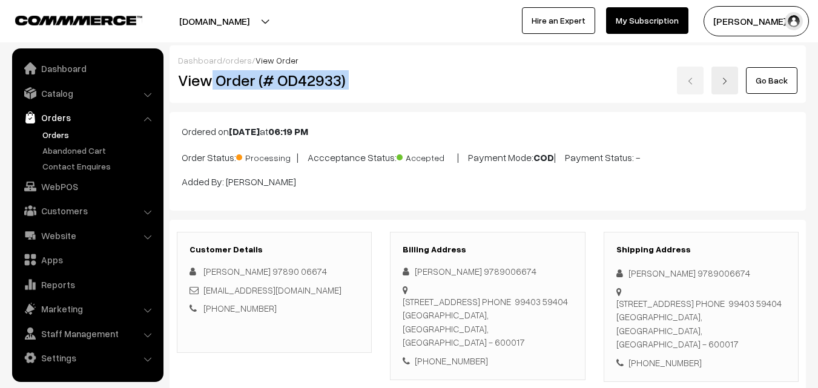
click at [409, 67] on div "View Order (# OD42933) Go Back" at bounding box center [488, 81] width 638 height 28
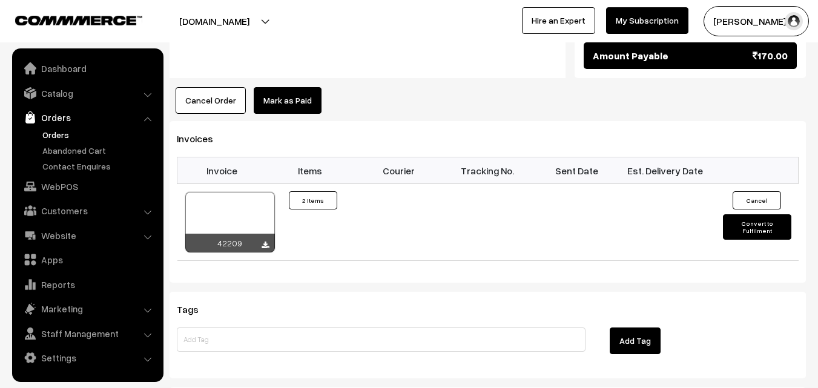
scroll to position [727, 0]
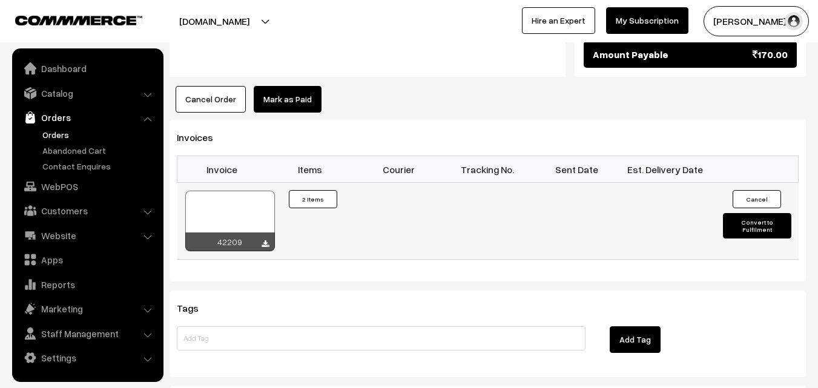
click at [234, 212] on div at bounding box center [230, 221] width 90 height 61
click at [70, 191] on link "WebPOS" at bounding box center [87, 187] width 144 height 22
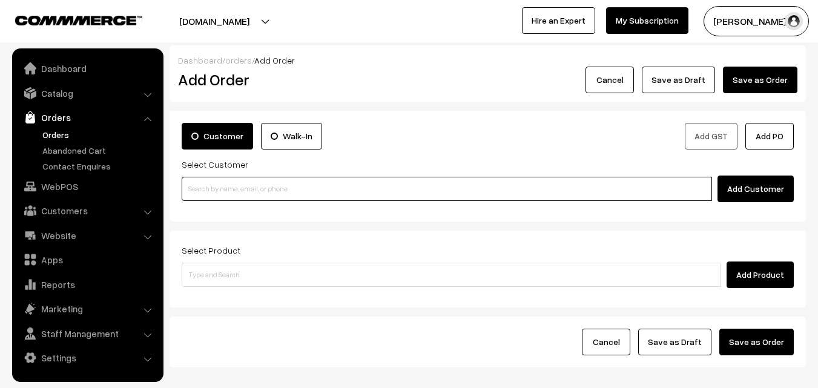
paste input "73055 94177"
click at [228, 197] on input "73055 94177" at bounding box center [447, 189] width 531 height 24
click at [218, 187] on input "73055 94177" at bounding box center [447, 189] width 531 height 24
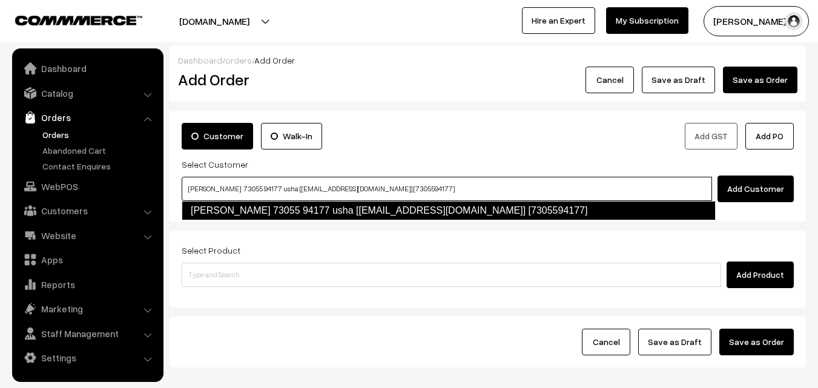
type input "[PERSON_NAME] 73055 94177 usha [[EMAIL_ADDRESS][DOMAIN_NAME]] [7305594177]"
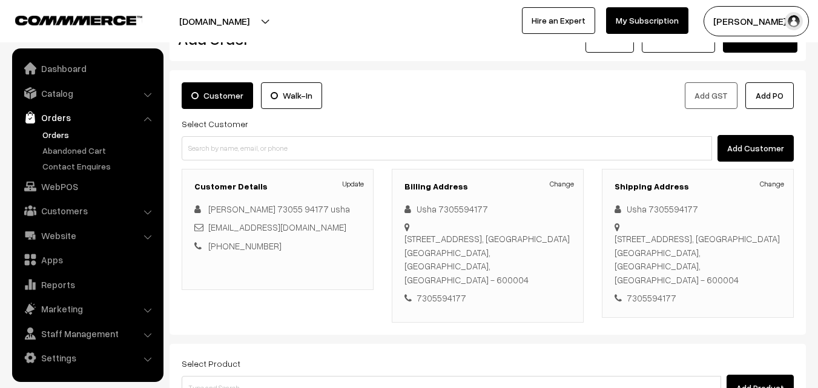
scroll to position [61, 0]
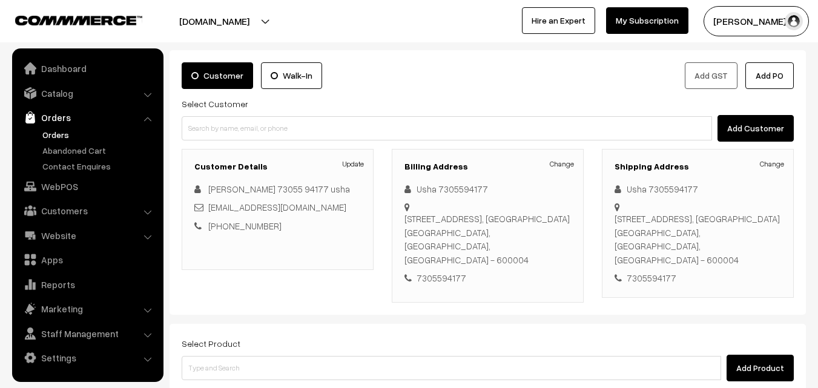
click at [461, 254] on div "Change Usha 7305594177 [STREET_ADDRESS] 7305594177" at bounding box center [488, 233] width 167 height 103
click at [446, 227] on div "[STREET_ADDRESS]" at bounding box center [488, 239] width 167 height 55
click at [442, 248] on div "[STREET_ADDRESS]" at bounding box center [488, 239] width 167 height 55
click at [411, 214] on div "[STREET_ADDRESS]" at bounding box center [488, 239] width 167 height 55
drag, startPoint x: 501, startPoint y: 219, endPoint x: 526, endPoint y: 234, distance: 29.4
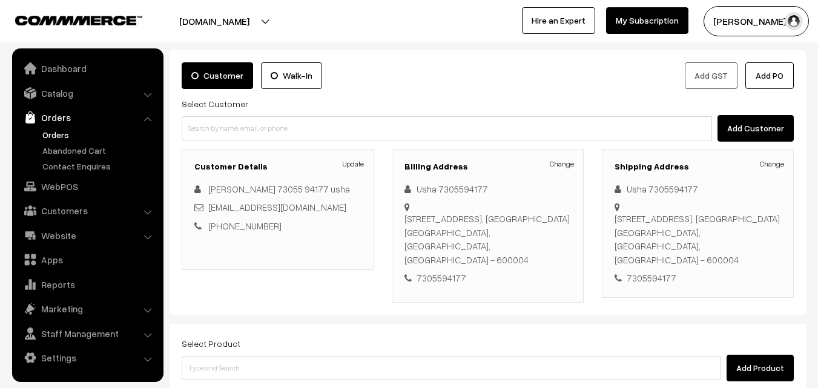
click at [526, 234] on div "[STREET_ADDRESS]" at bounding box center [488, 239] width 167 height 55
copy div "Mahadev Apartments,, [GEOGRAPHIC_DATA]"
click at [559, 166] on link "Change" at bounding box center [562, 164] width 24 height 11
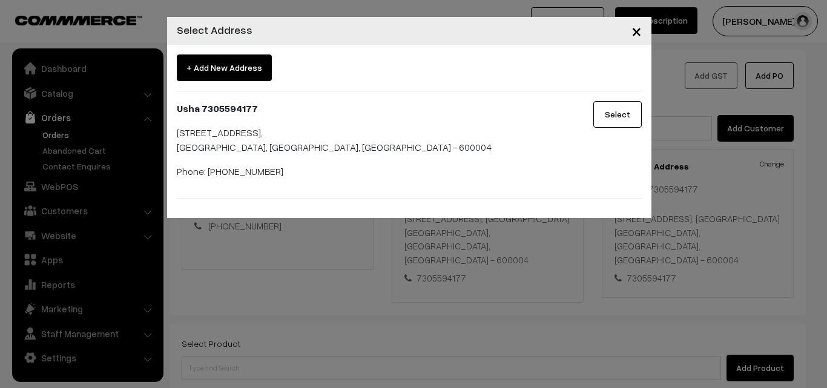
click at [531, 252] on div "× Select Address + Add New Address Usha 7305594177 [STREET_ADDRESS] Phone: [PHO…" at bounding box center [413, 194] width 827 height 388
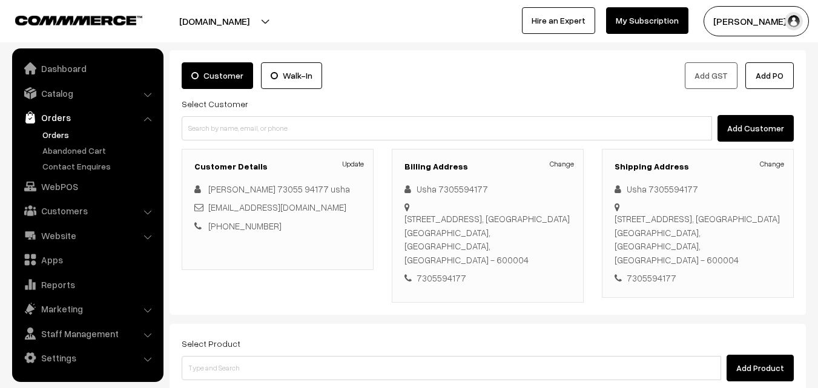
click at [458, 216] on div "[STREET_ADDRESS]" at bounding box center [488, 239] width 167 height 55
copy div "[GEOGRAPHIC_DATA]"
click at [434, 271] on div "7305594177" at bounding box center [488, 278] width 167 height 14
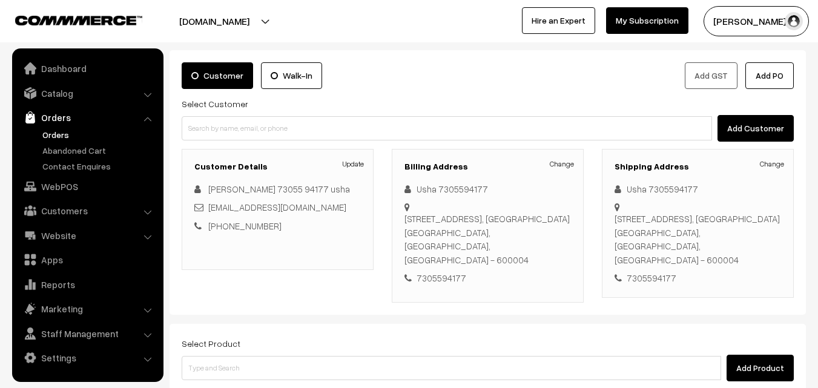
copy div "7305594177"
click at [65, 133] on link "Orders" at bounding box center [99, 134] width 120 height 13
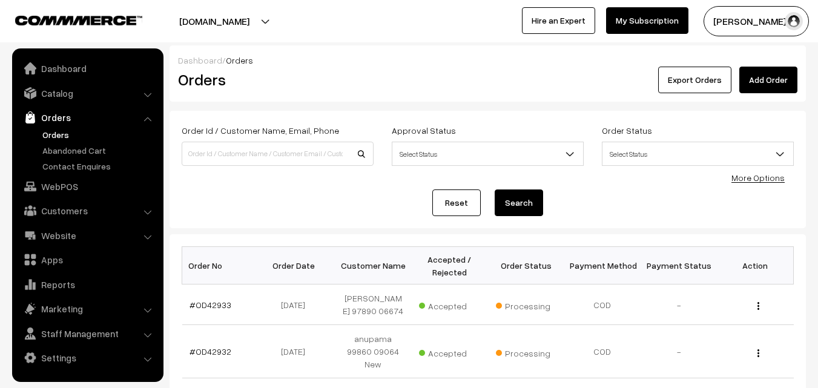
click at [220, 148] on input at bounding box center [278, 154] width 192 height 24
click at [212, 148] on input "7305594177" at bounding box center [278, 154] width 192 height 24
type input "7305594177"
click at [495, 190] on button "Search" at bounding box center [519, 203] width 48 height 27
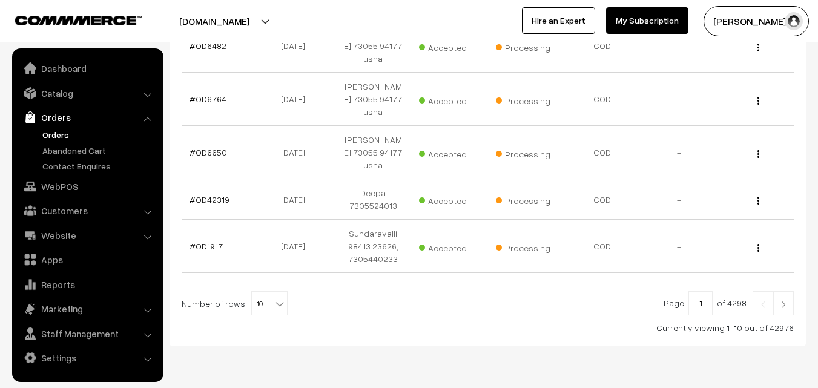
scroll to position [556, 0]
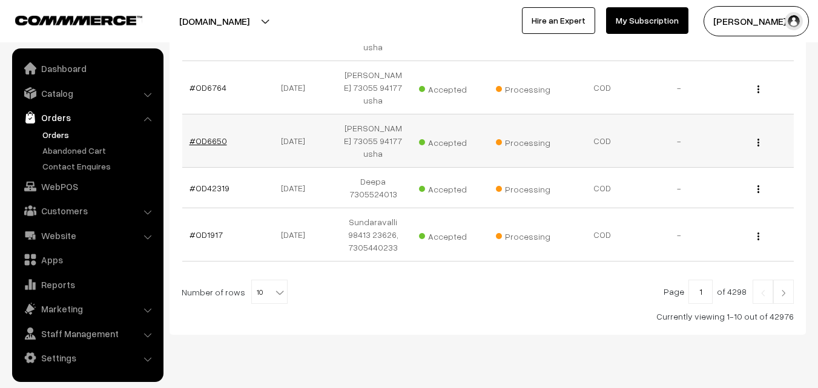
click at [200, 136] on link "#OD6650" at bounding box center [209, 141] width 38 height 10
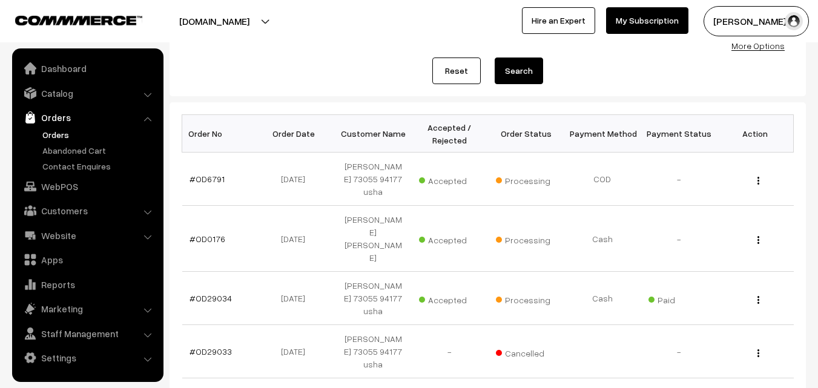
scroll to position [0, 0]
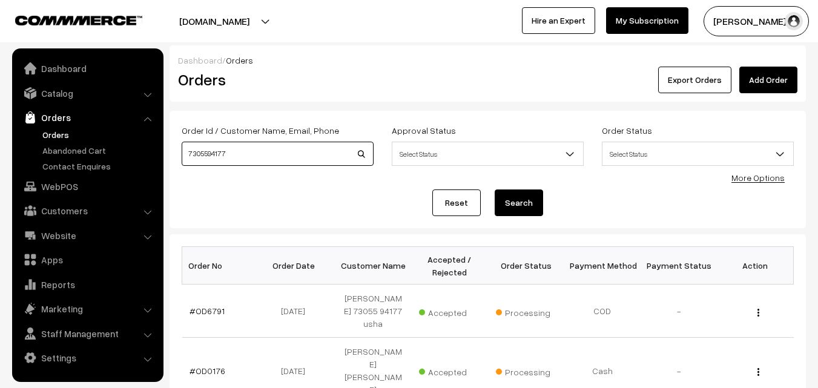
click at [196, 151] on input "7305594177" at bounding box center [278, 154] width 192 height 24
click at [84, 176] on link "WebPOS" at bounding box center [87, 187] width 144 height 22
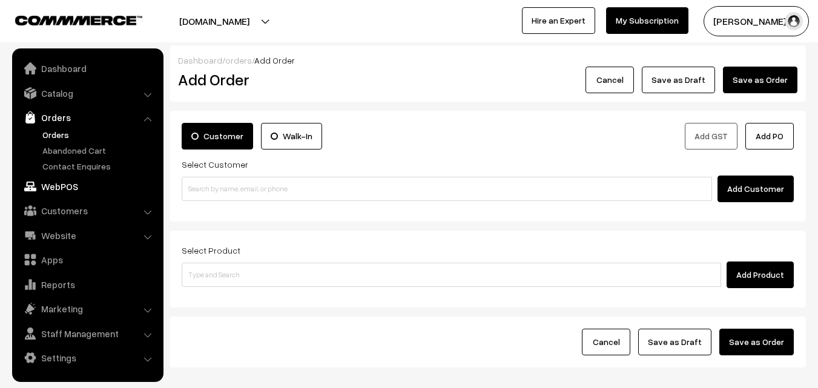
click at [68, 183] on link "WebPOS" at bounding box center [87, 187] width 144 height 22
